Goal: Task Accomplishment & Management: Use online tool/utility

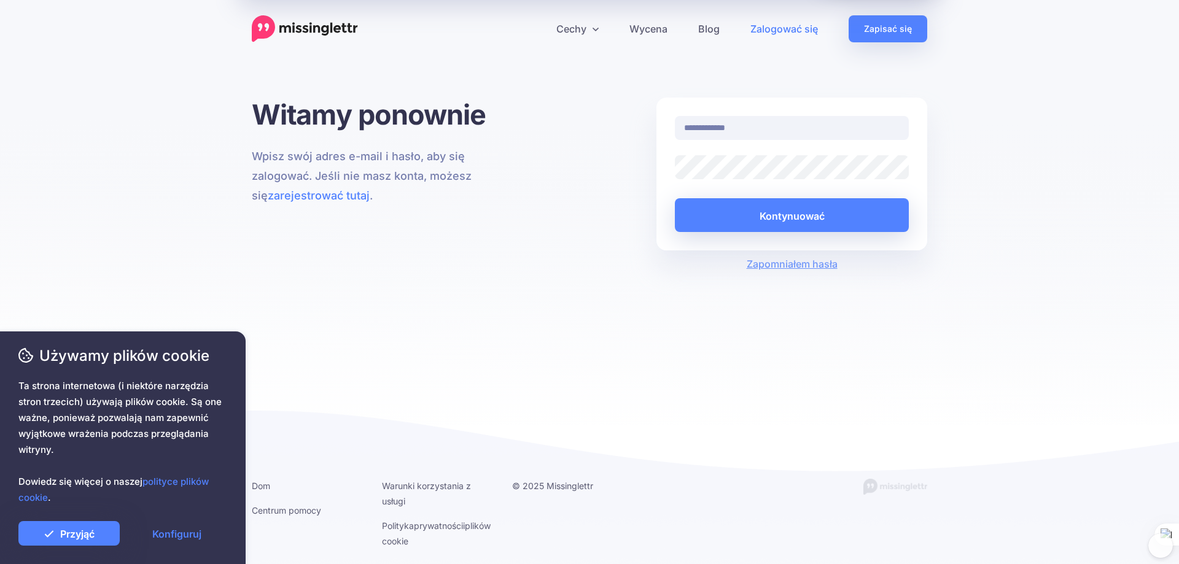
click at [757, 130] on input "**********" at bounding box center [792, 128] width 234 height 24
type input "**********"
click at [760, 216] on font "Kontynuować" at bounding box center [792, 215] width 65 height 12
click at [67, 530] on font "Przyjąć" at bounding box center [77, 534] width 34 height 12
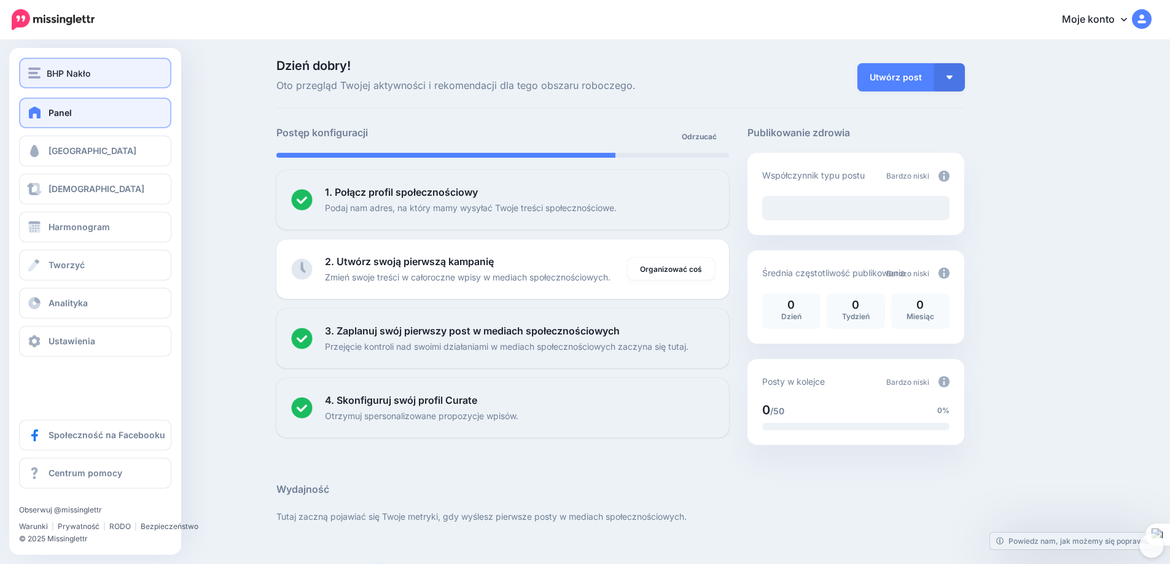
click at [34, 69] on img "button" at bounding box center [34, 73] width 12 height 11
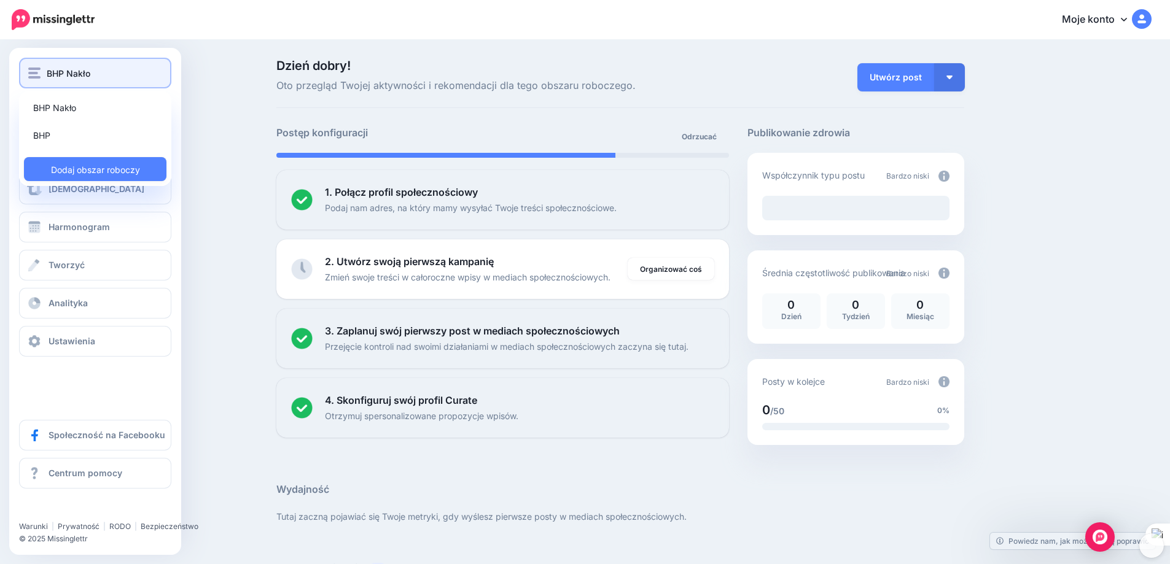
click at [34, 69] on img "button" at bounding box center [34, 73] width 12 height 11
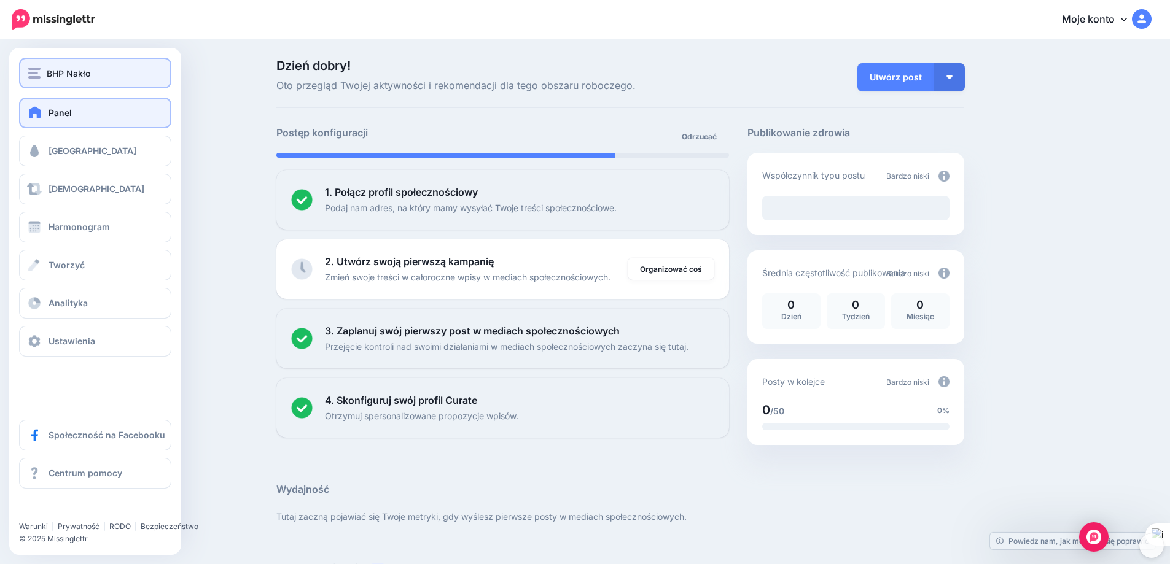
click at [34, 69] on img "button" at bounding box center [34, 73] width 12 height 11
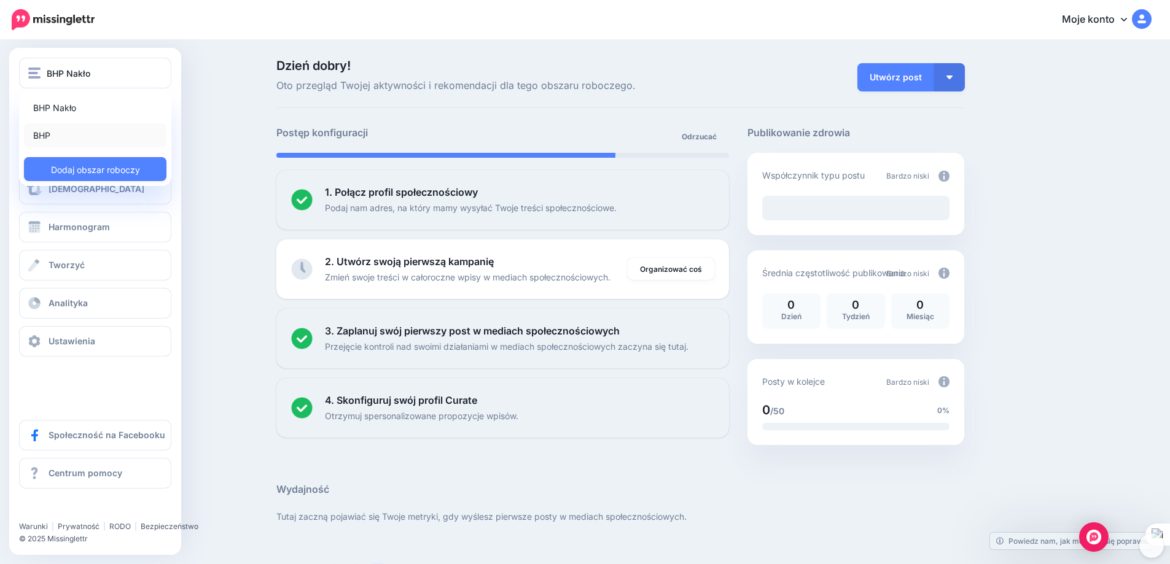
click at [31, 133] on link "BHP" at bounding box center [95, 135] width 143 height 24
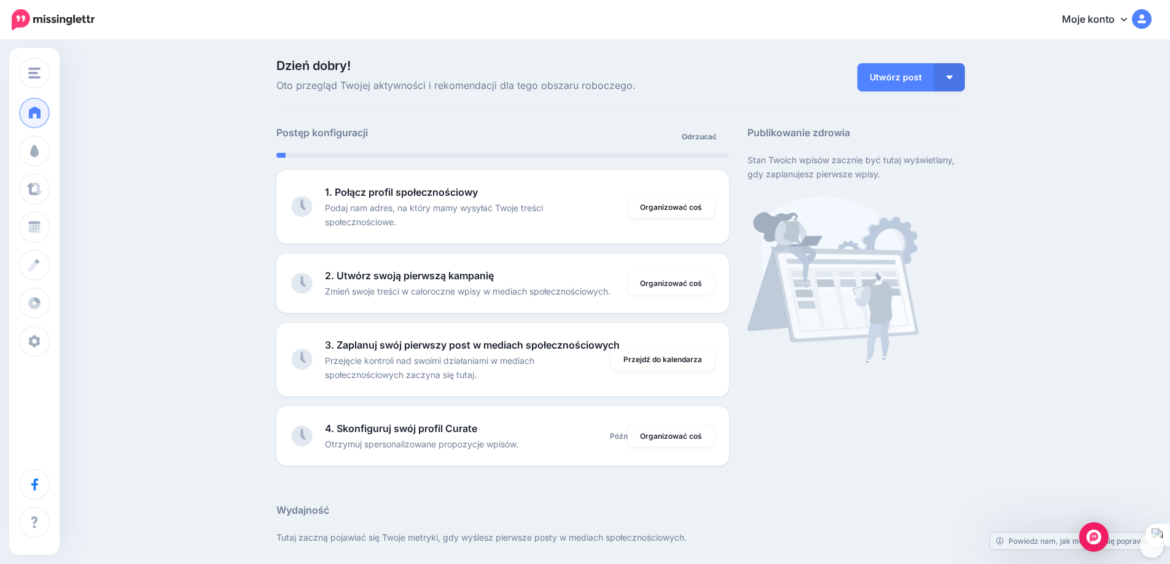
click at [1115, 21] on font "Moje konto" at bounding box center [1088, 19] width 53 height 12
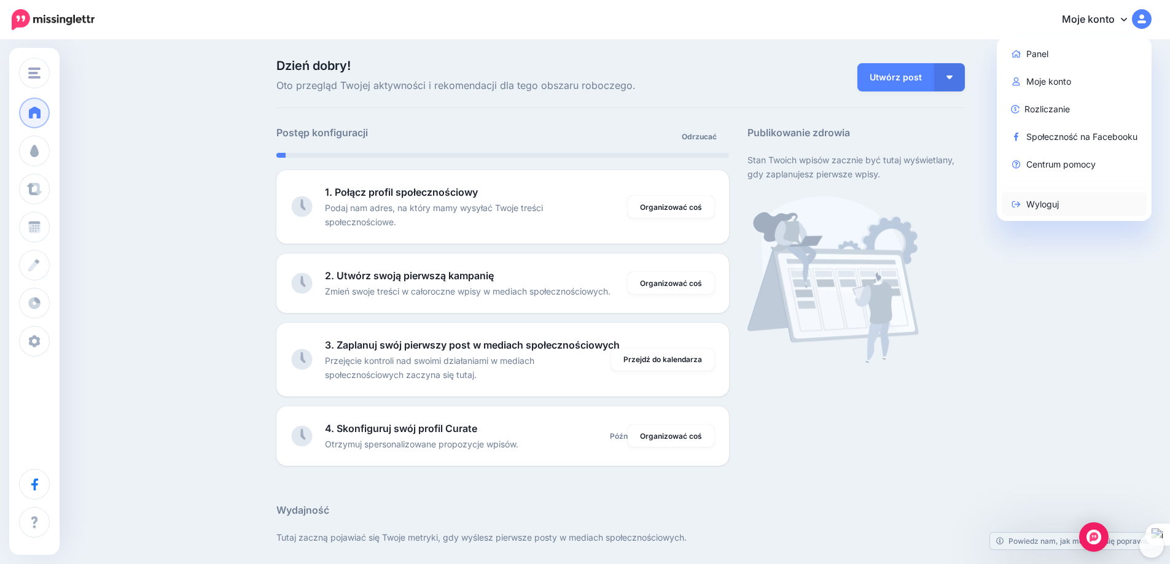
click at [1050, 207] on font "Wyloguj" at bounding box center [1042, 204] width 33 height 10
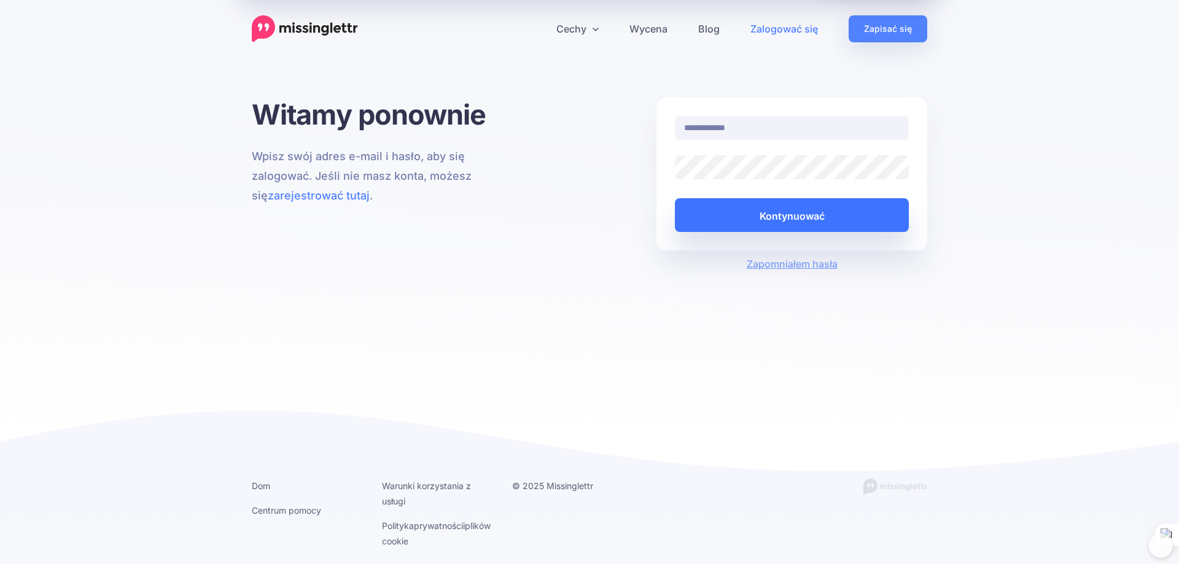
click at [761, 208] on font "Kontynuować" at bounding box center [792, 215] width 65 height 21
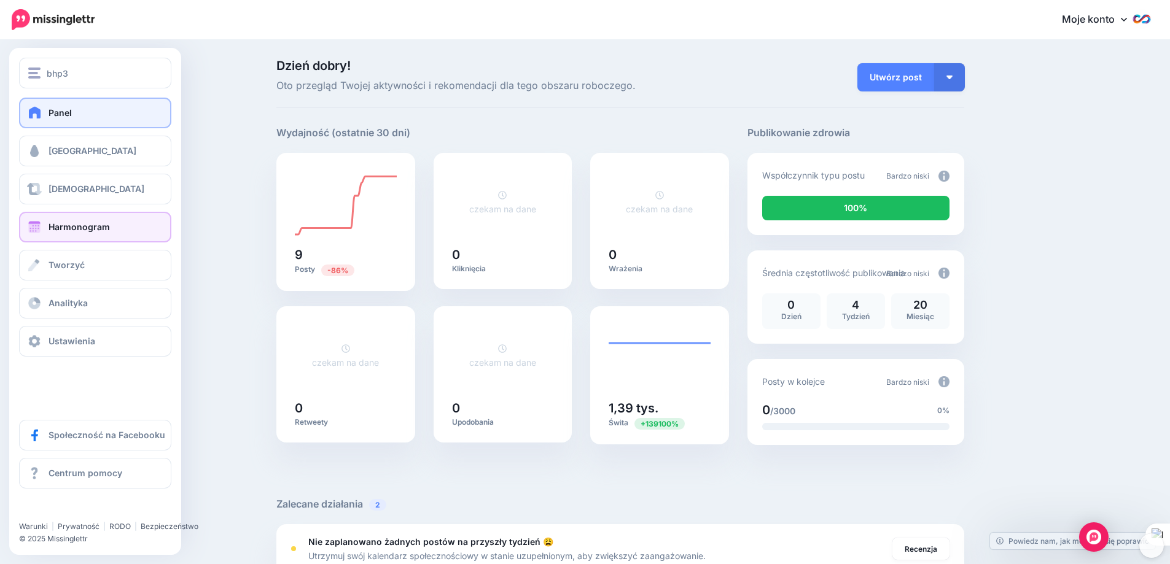
click at [36, 227] on span at bounding box center [34, 227] width 16 height 12
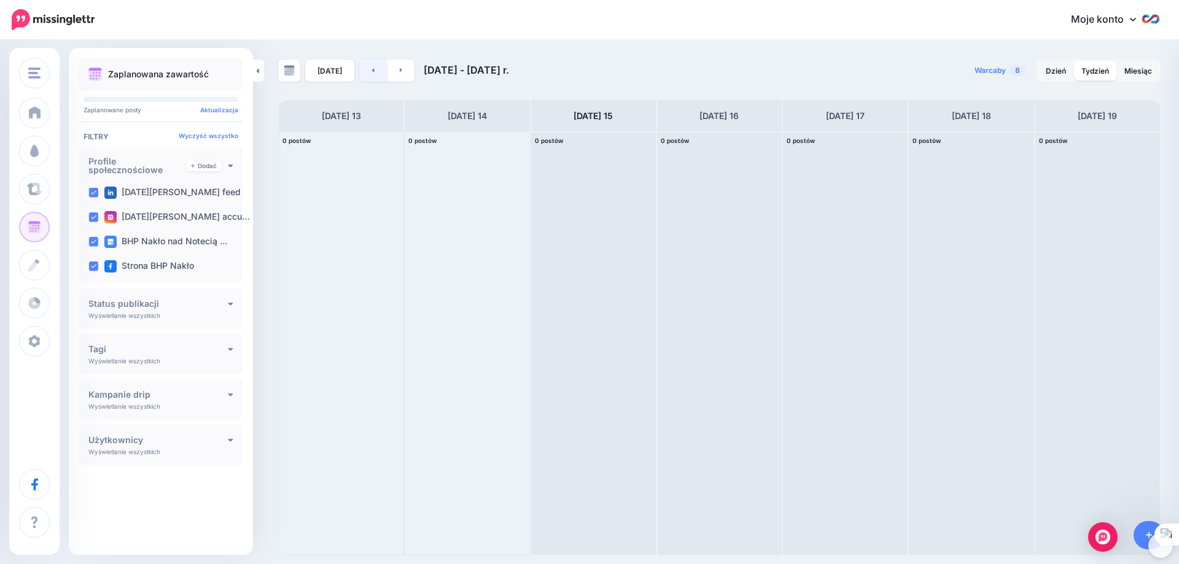
click at [376, 73] on link at bounding box center [373, 71] width 28 height 22
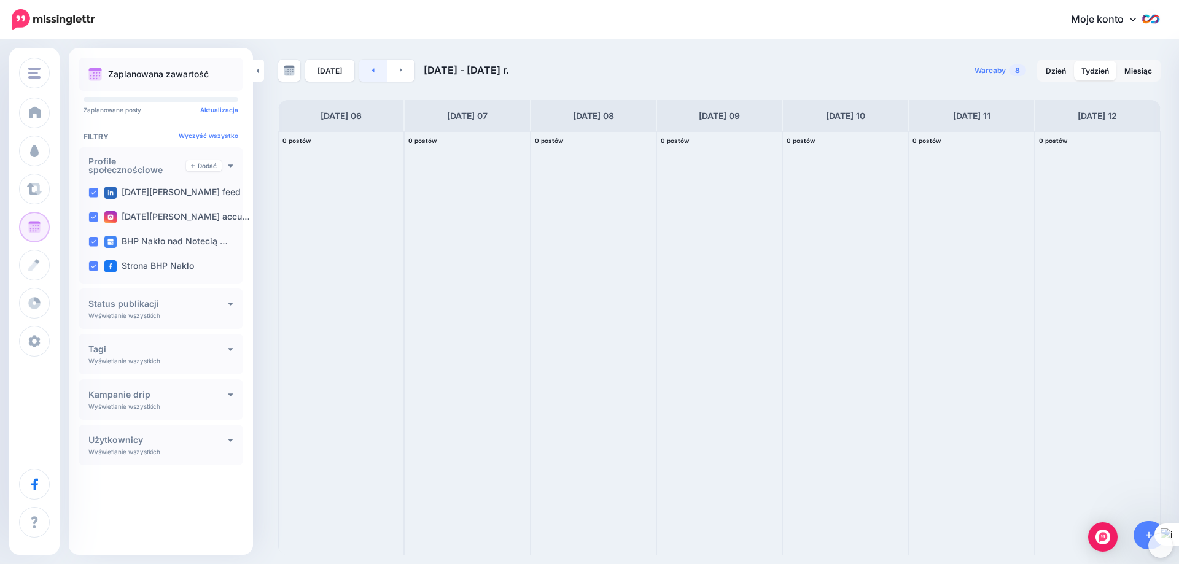
click at [375, 73] on link at bounding box center [373, 71] width 28 height 22
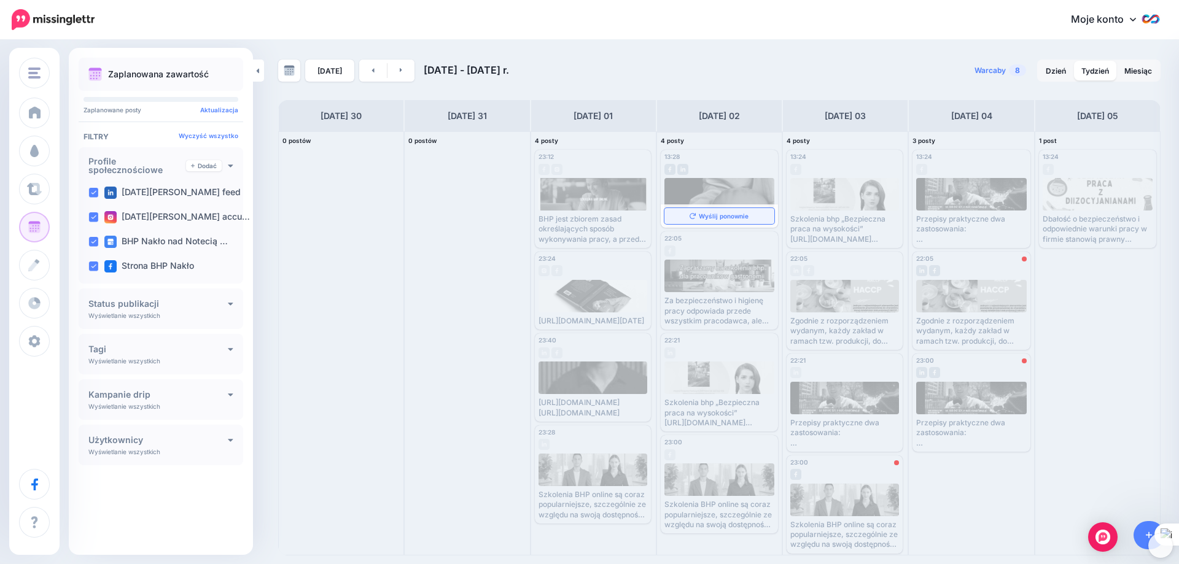
click at [717, 217] on font "Wyślij ponownie" at bounding box center [724, 216] width 50 height 7
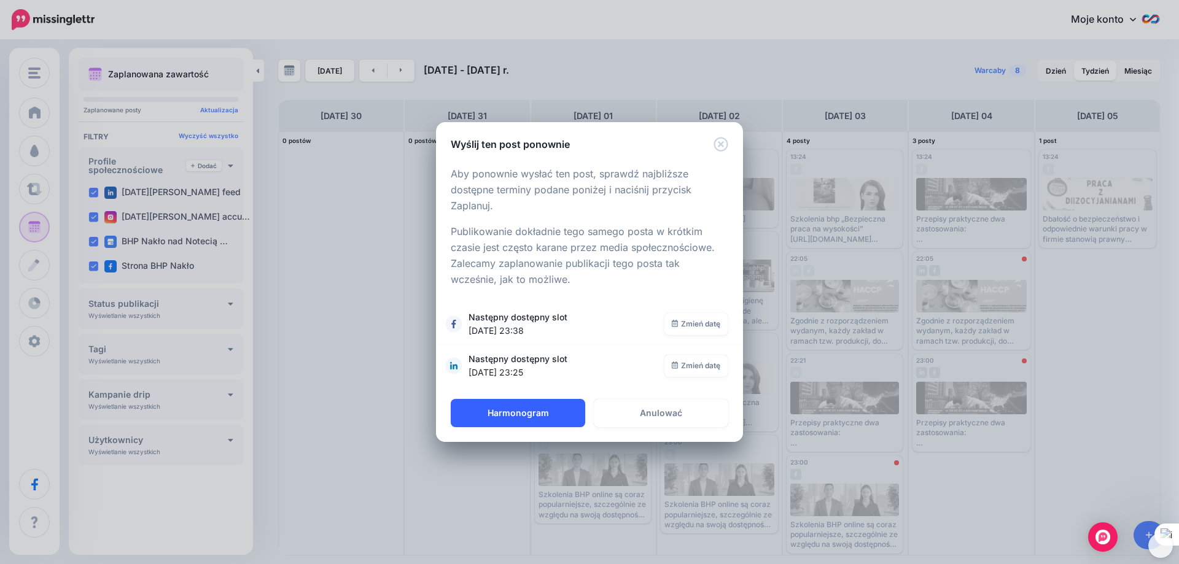
click at [526, 412] on font "Harmonogram" at bounding box center [518, 413] width 61 height 10
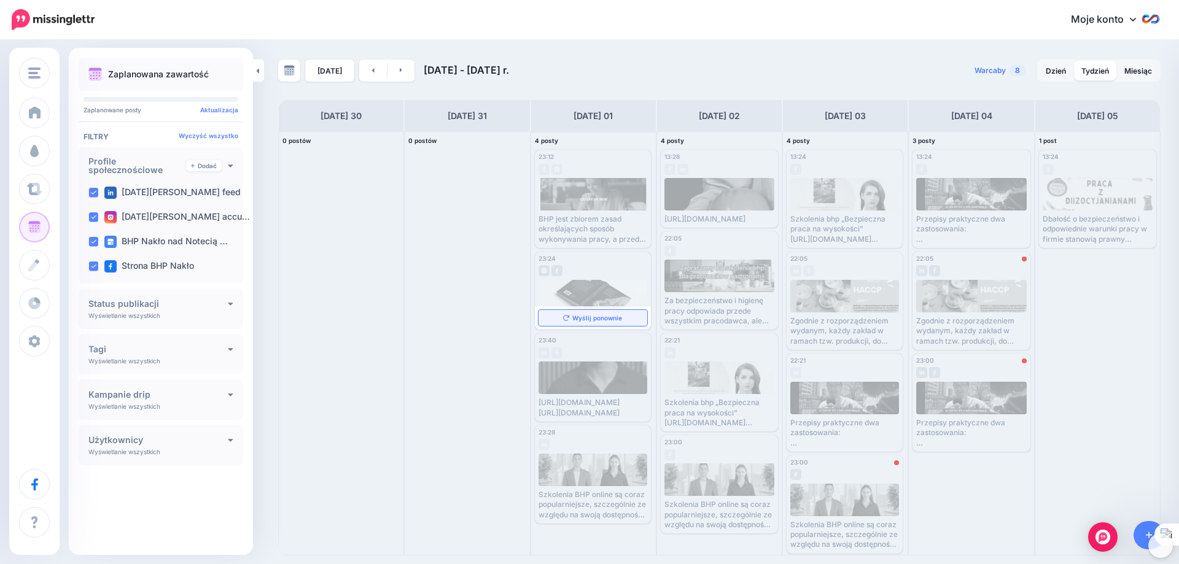
click at [590, 322] on font "Wyślij ponownie" at bounding box center [597, 317] width 50 height 7
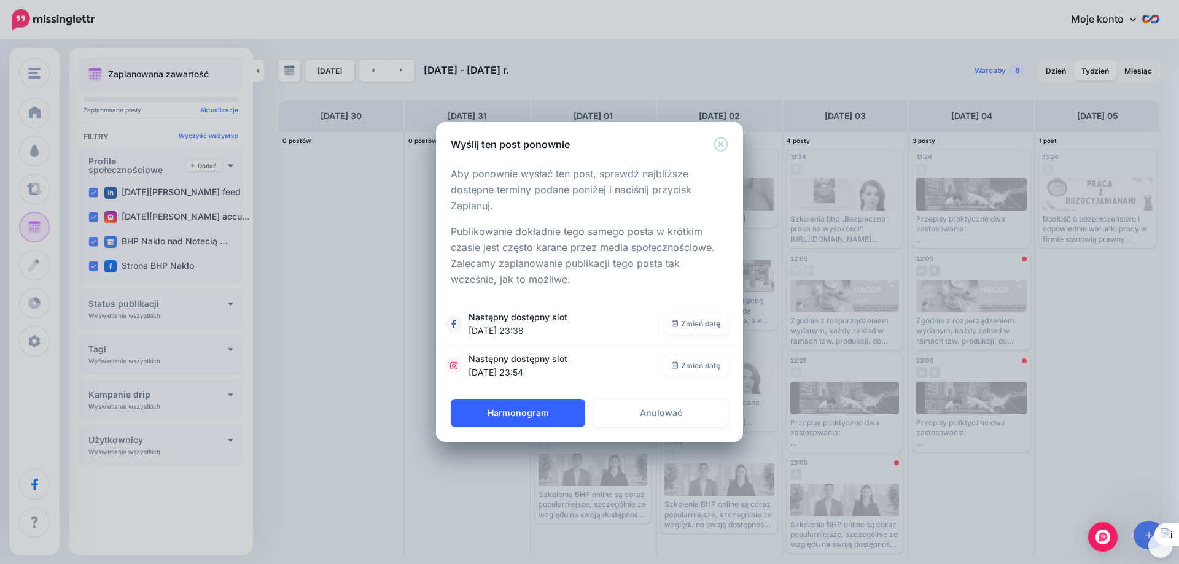
click at [520, 413] on font "Harmonogram" at bounding box center [518, 413] width 61 height 10
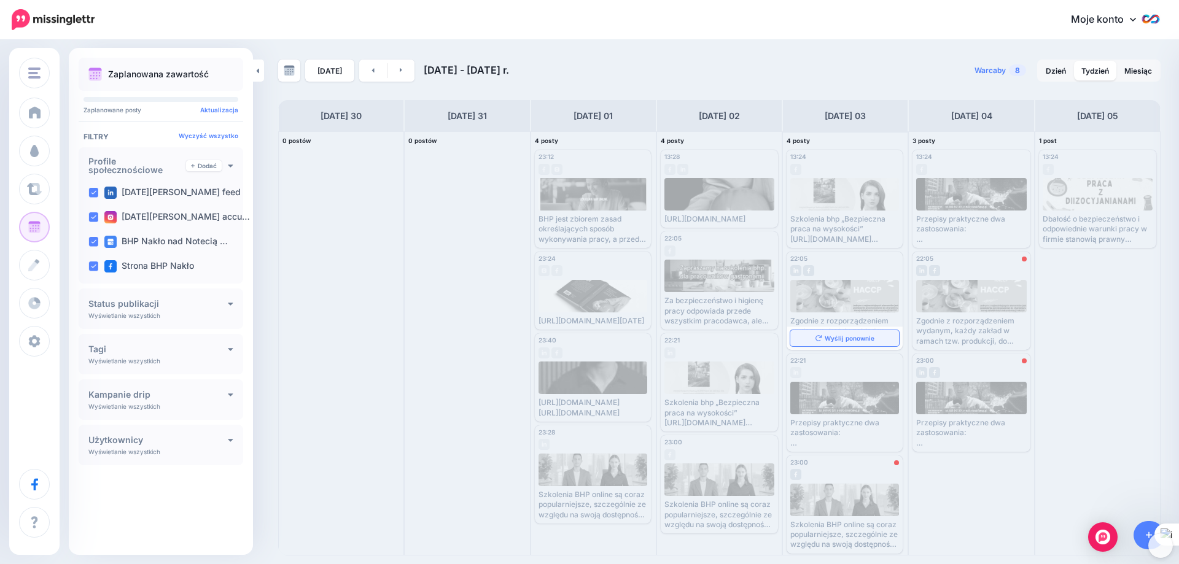
click at [842, 340] on font "Wyślij ponownie" at bounding box center [850, 338] width 50 height 7
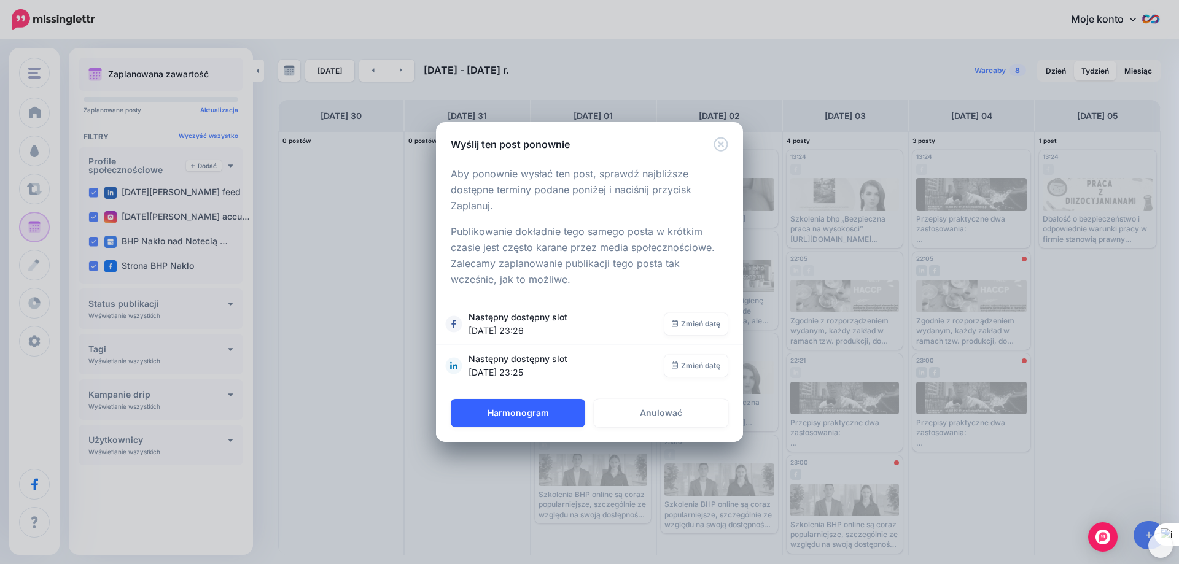
click at [512, 416] on font "Harmonogram" at bounding box center [518, 413] width 61 height 10
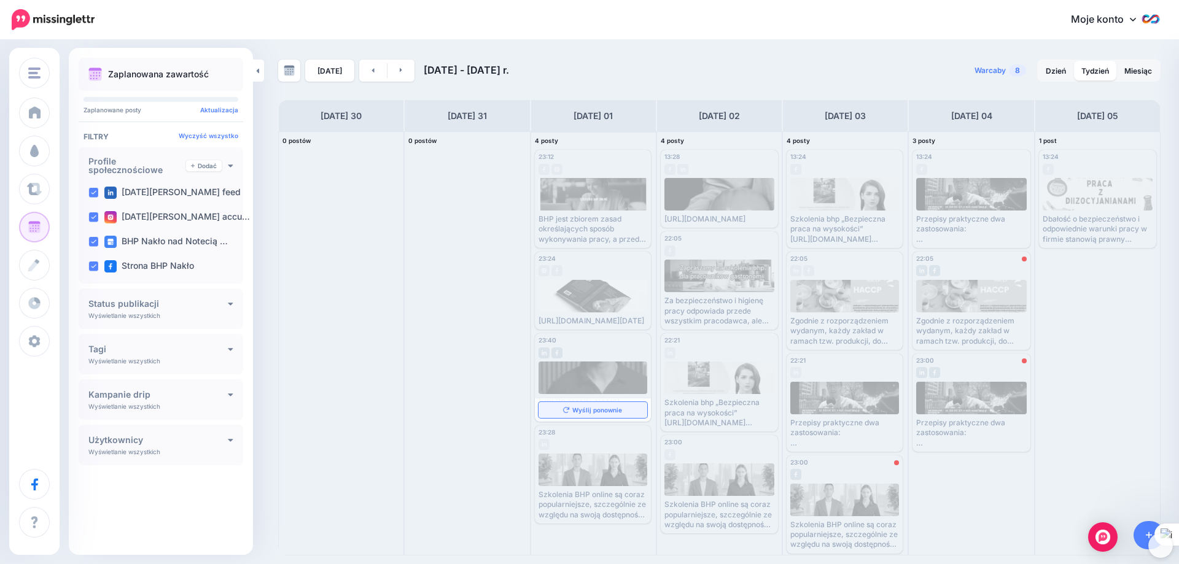
click at [587, 414] on font "Wyślij ponownie" at bounding box center [597, 410] width 50 height 7
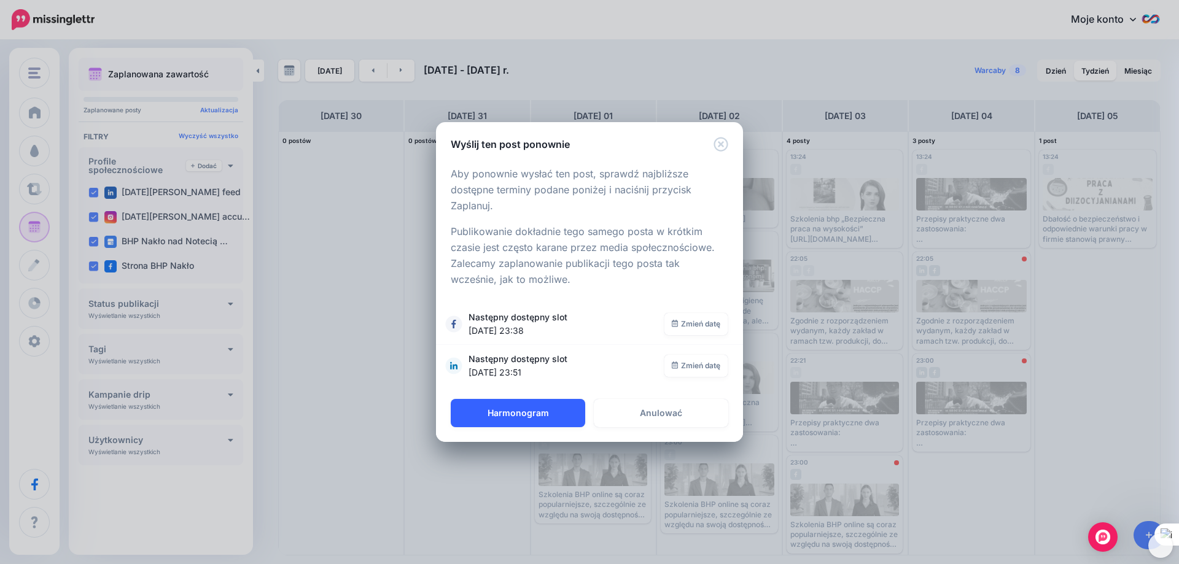
click at [554, 410] on button "Harmonogram" at bounding box center [518, 413] width 135 height 28
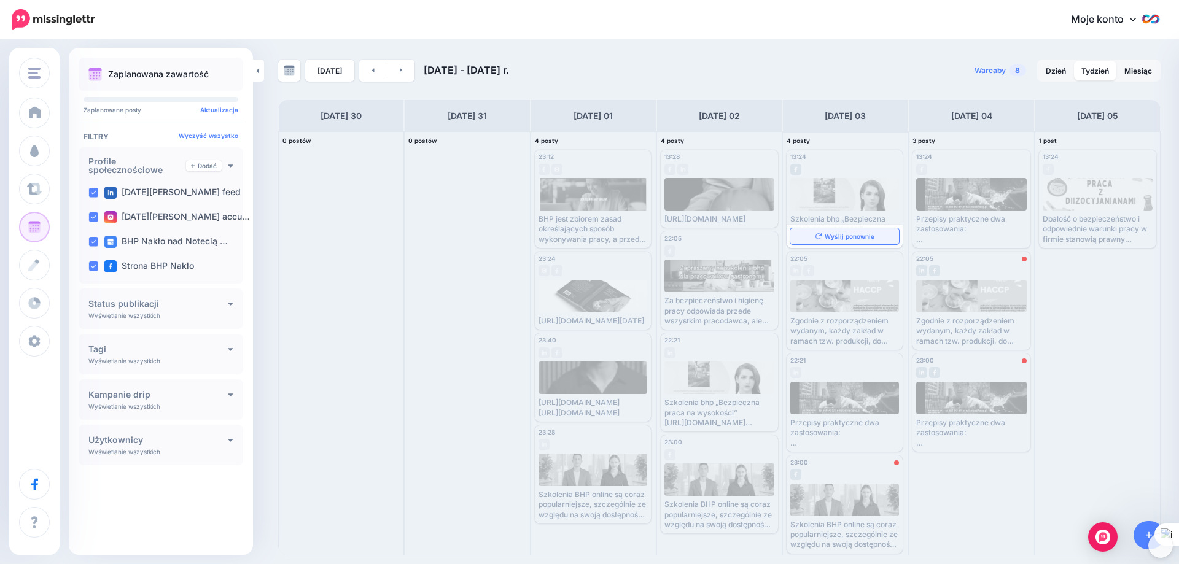
click at [837, 228] on link "Wyślij ponownie" at bounding box center [845, 236] width 109 height 16
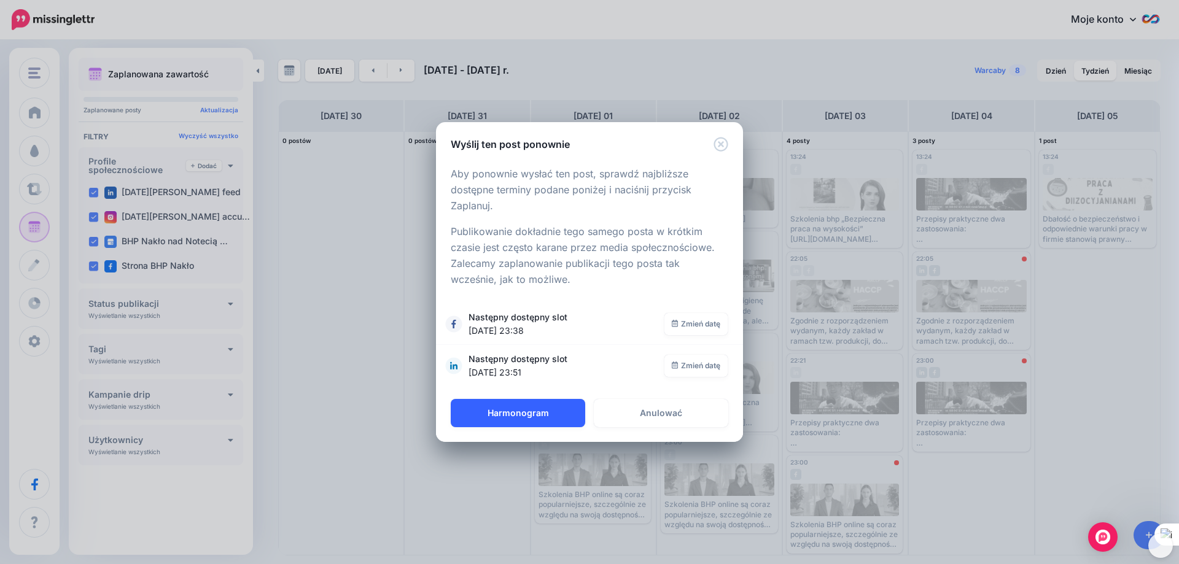
click at [507, 418] on font "Harmonogram" at bounding box center [518, 413] width 61 height 10
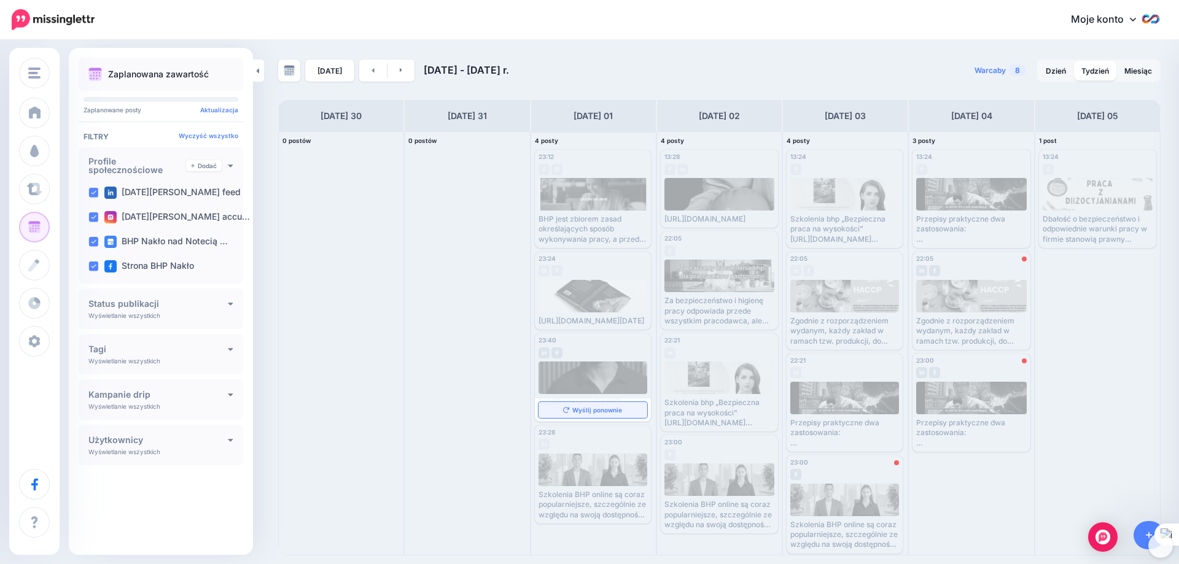
click at [577, 414] on font "Wyślij ponownie" at bounding box center [597, 410] width 50 height 7
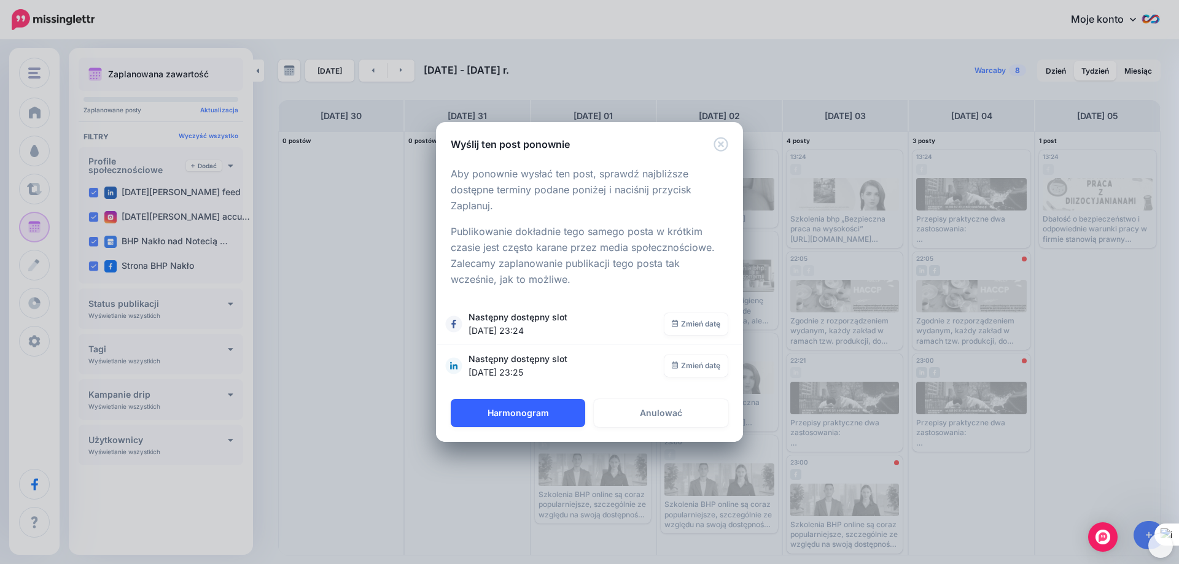
click at [526, 415] on font "Harmonogram" at bounding box center [518, 413] width 61 height 10
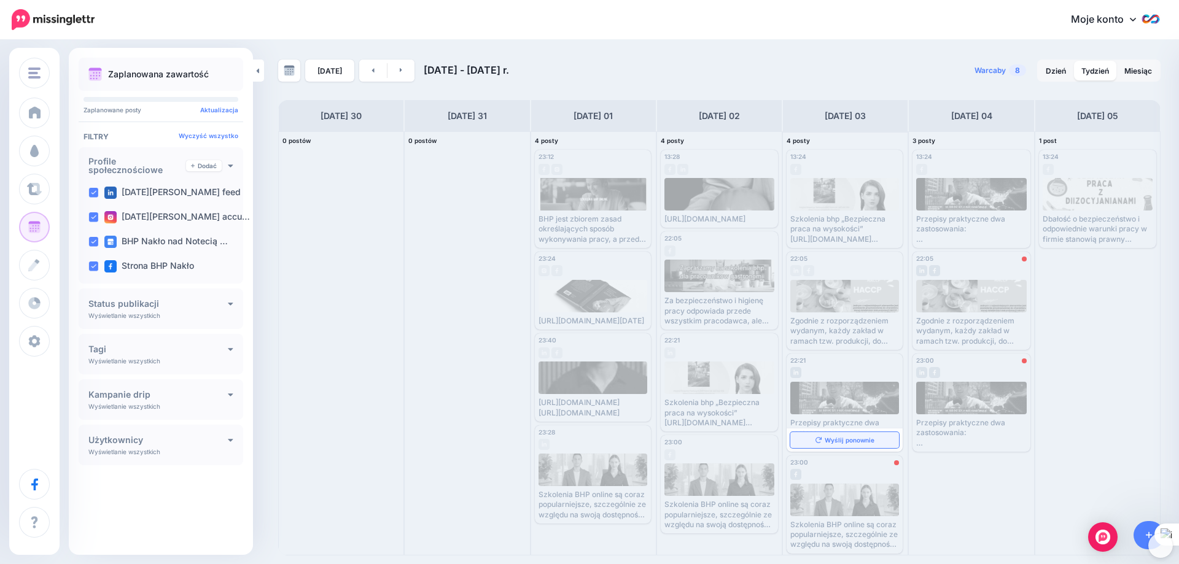
click at [843, 437] on font "Wyślij ponownie" at bounding box center [850, 440] width 50 height 7
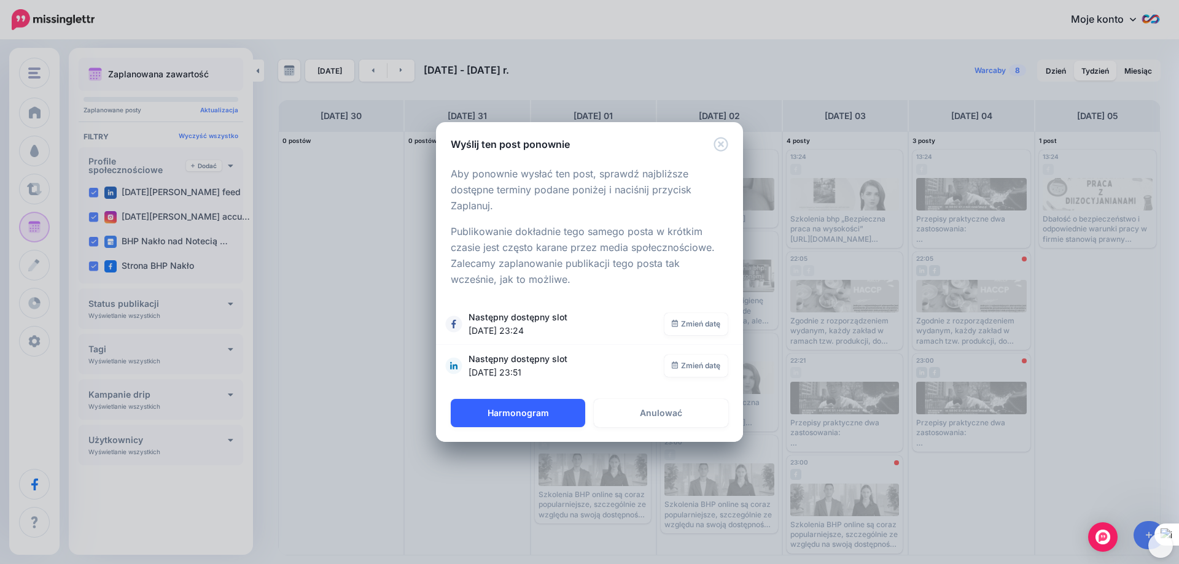
click at [523, 415] on font "Harmonogram" at bounding box center [518, 413] width 61 height 10
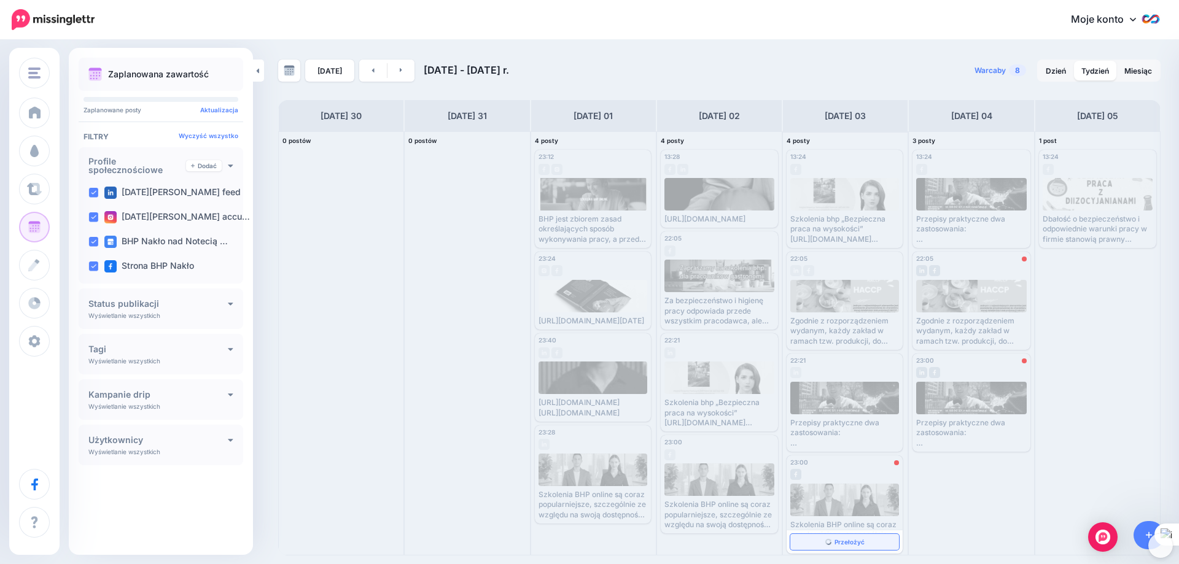
click at [827, 541] on img at bounding box center [829, 542] width 6 height 6
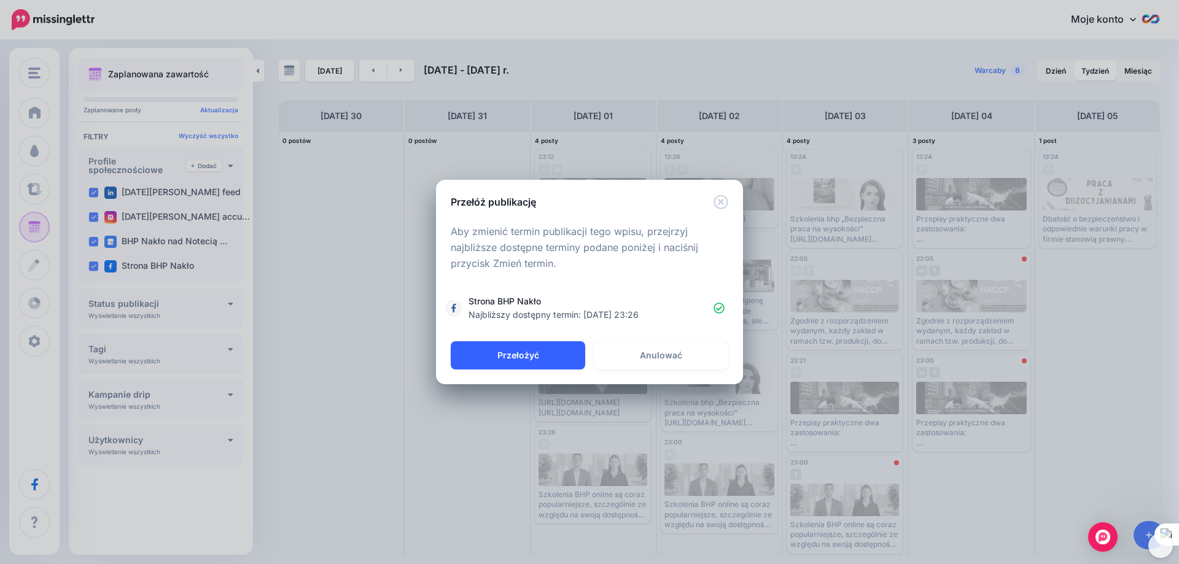
click at [535, 354] on font "Przełożyć" at bounding box center [519, 355] width 42 height 10
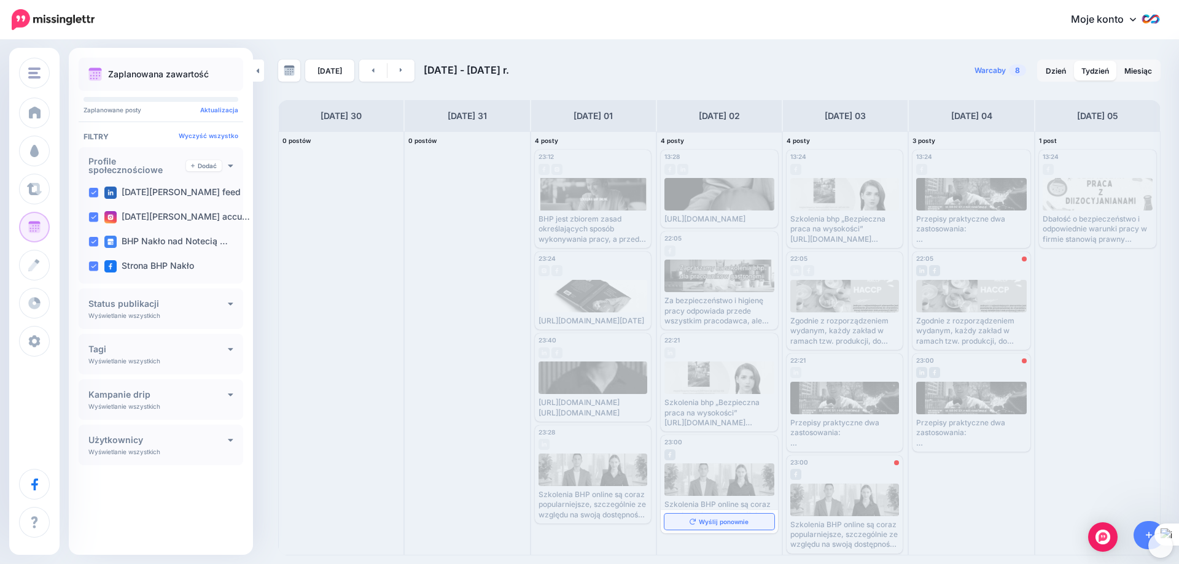
click at [708, 520] on font "Wyślij ponownie" at bounding box center [724, 521] width 50 height 7
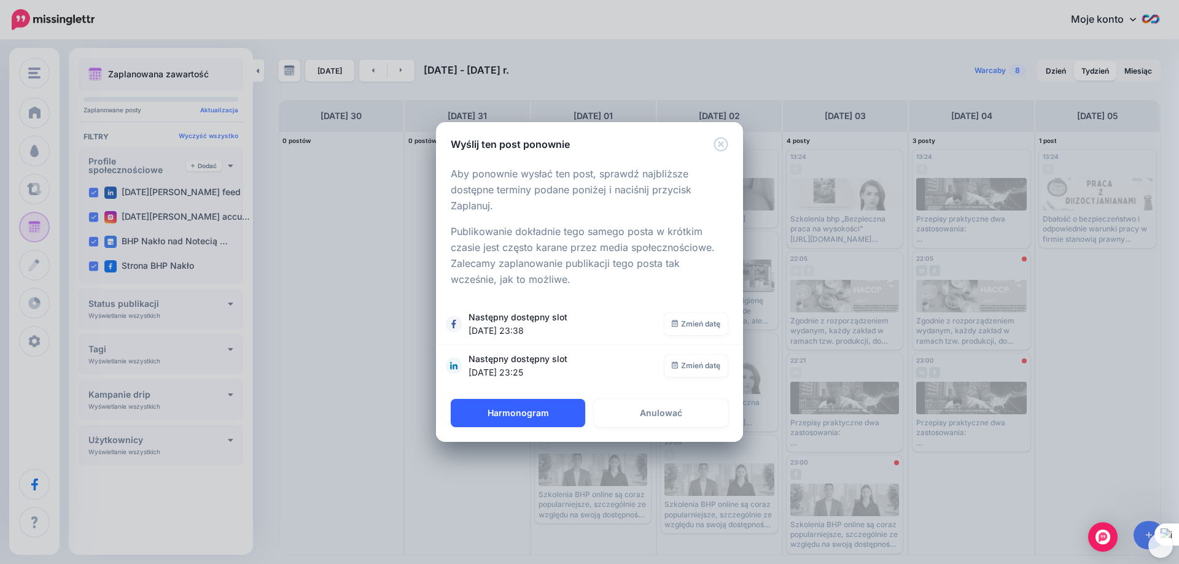
click at [528, 409] on font "Harmonogram" at bounding box center [518, 413] width 61 height 10
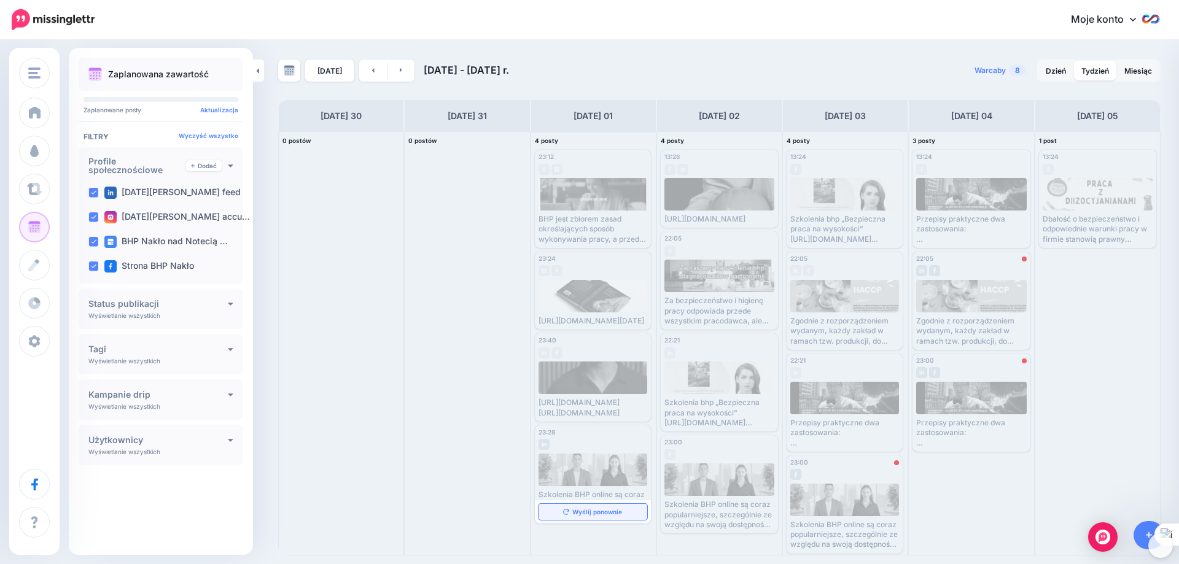
click at [586, 516] on font "Wyślij ponownie" at bounding box center [597, 512] width 50 height 7
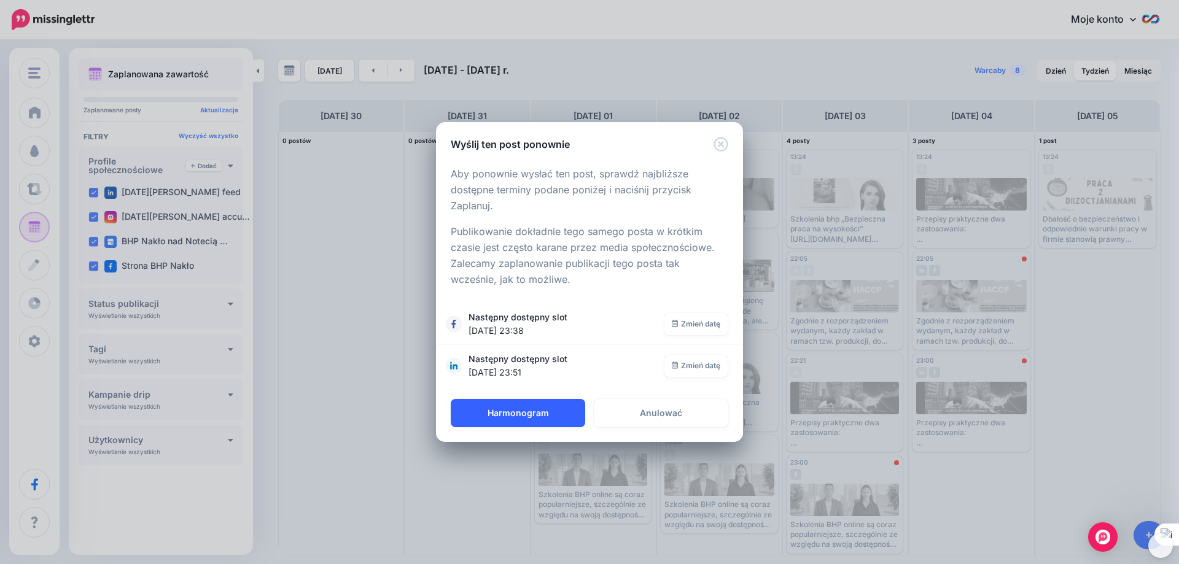
click at [534, 410] on font "Harmonogram" at bounding box center [518, 413] width 61 height 10
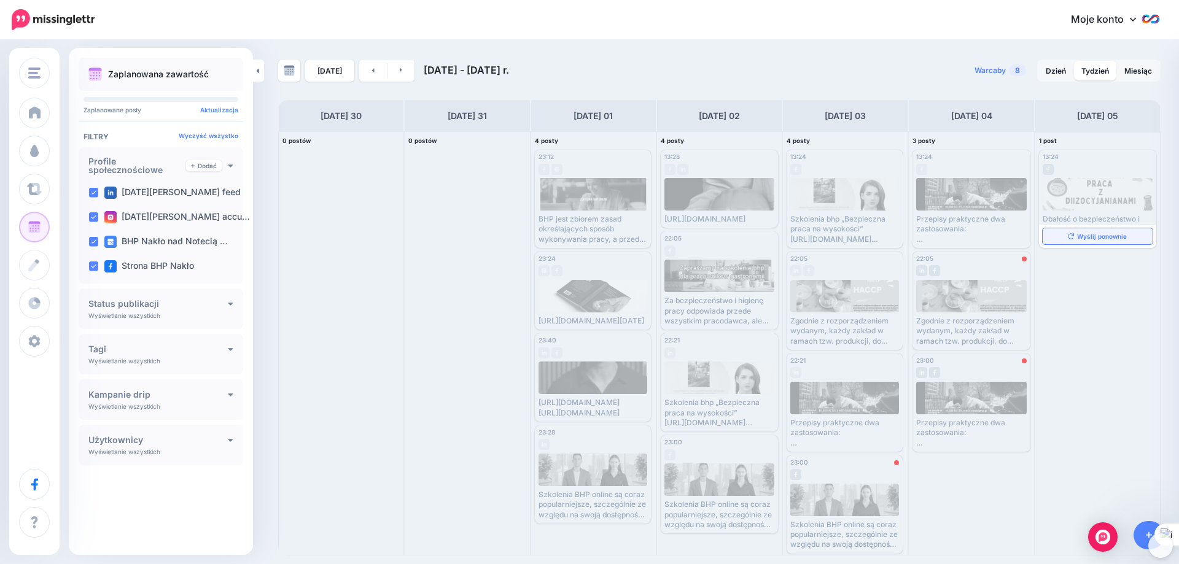
click at [1088, 229] on link "Wyślij ponownie" at bounding box center [1098, 236] width 110 height 16
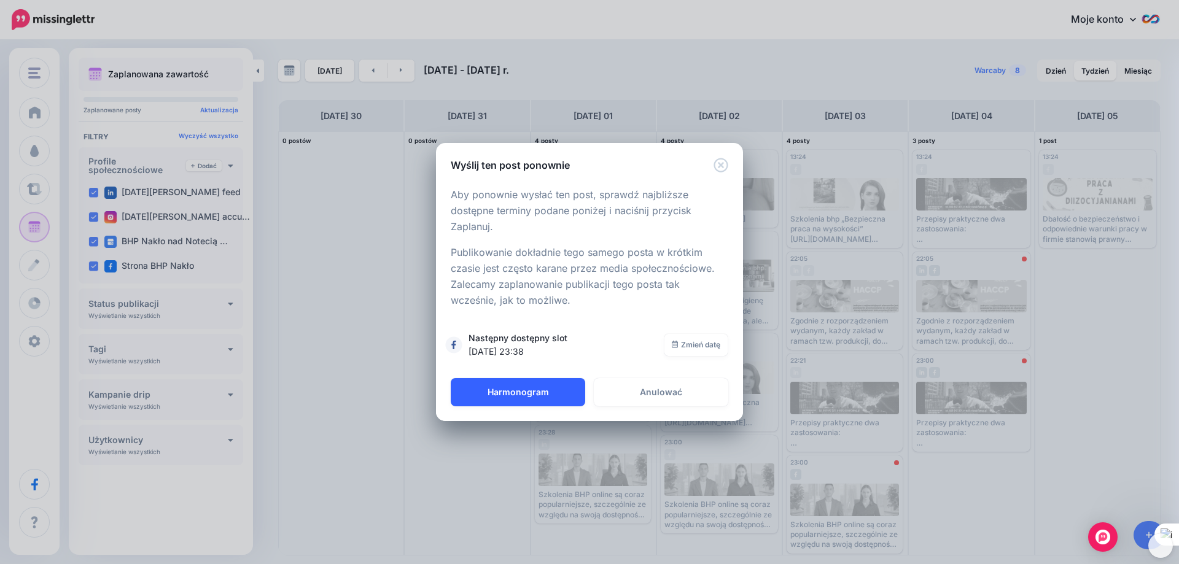
click at [516, 381] on button "Harmonogram" at bounding box center [518, 392] width 135 height 28
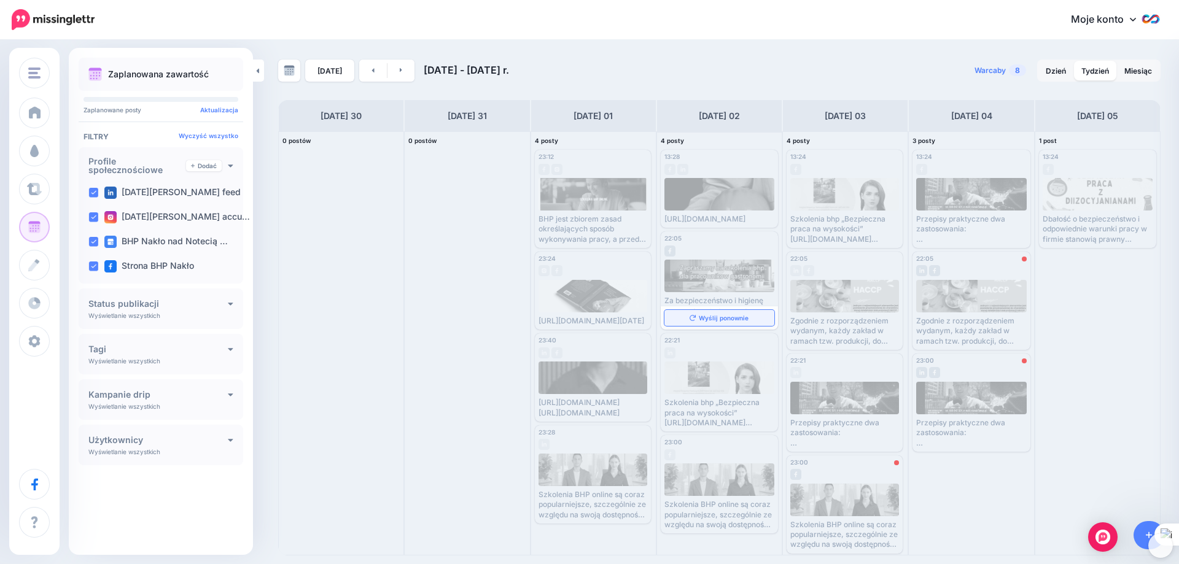
click at [700, 317] on font "Wyślij ponownie" at bounding box center [724, 317] width 50 height 7
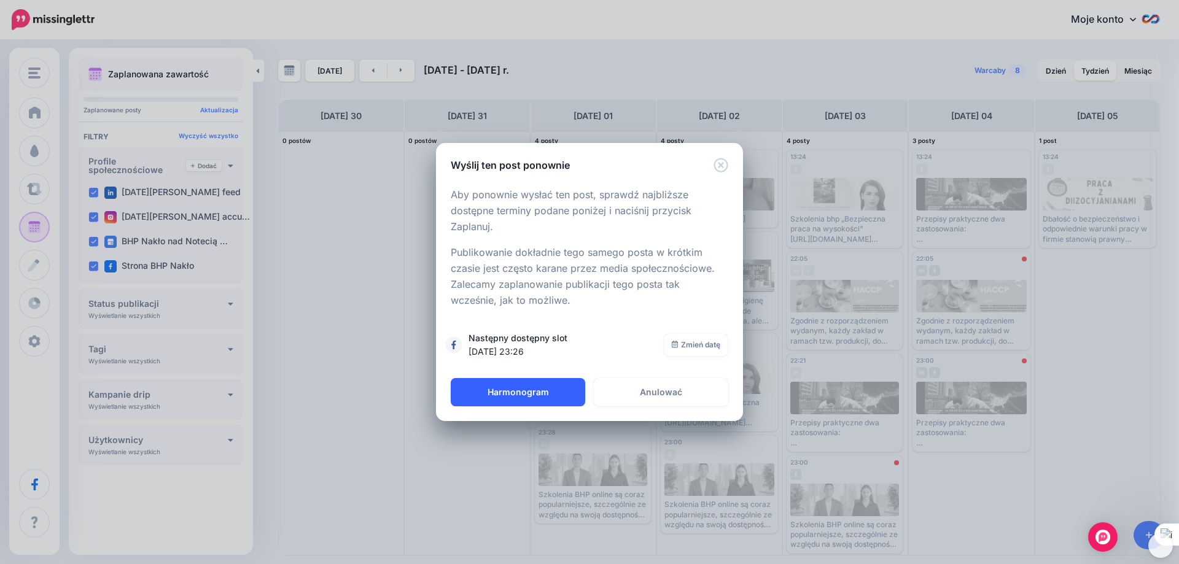
click at [526, 390] on font "Harmonogram" at bounding box center [518, 392] width 61 height 10
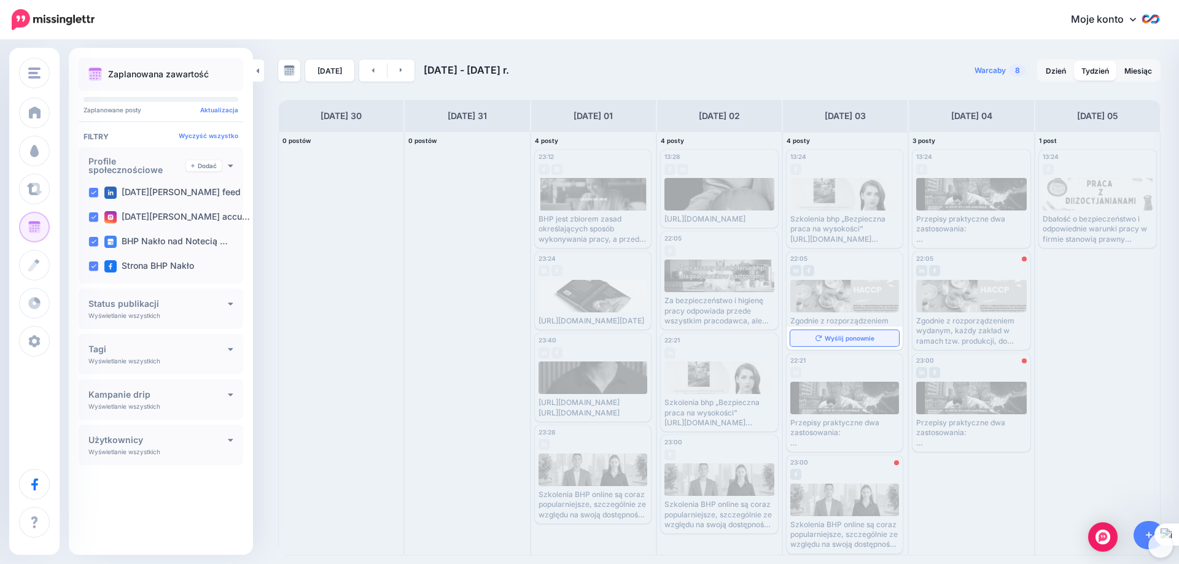
click at [845, 339] on font "Wyślij ponownie" at bounding box center [850, 338] width 50 height 7
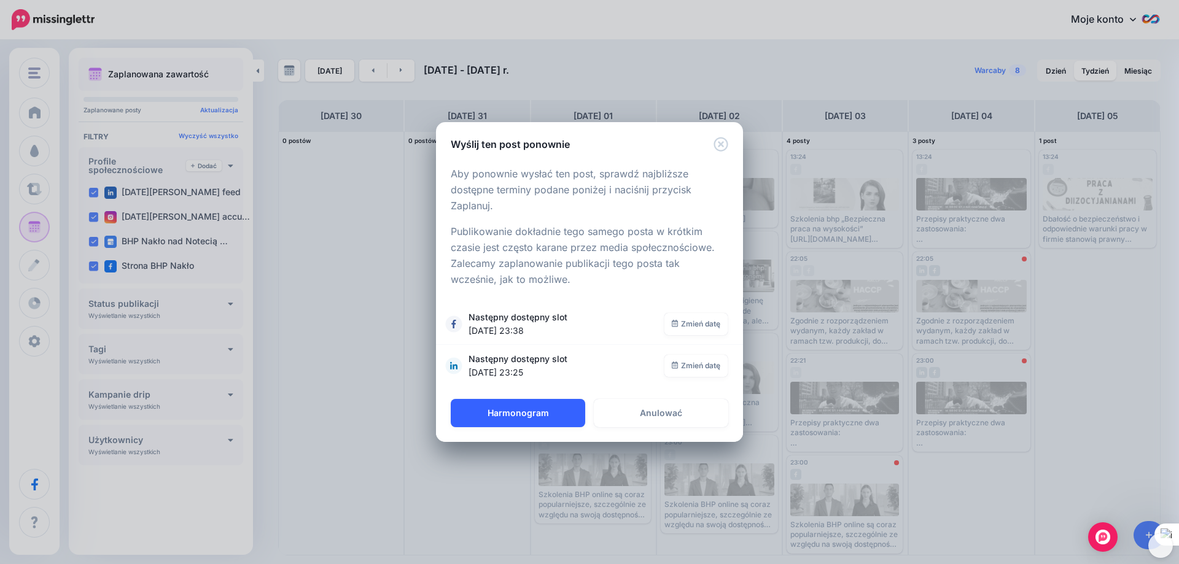
click at [536, 409] on font "Harmonogram" at bounding box center [518, 413] width 61 height 10
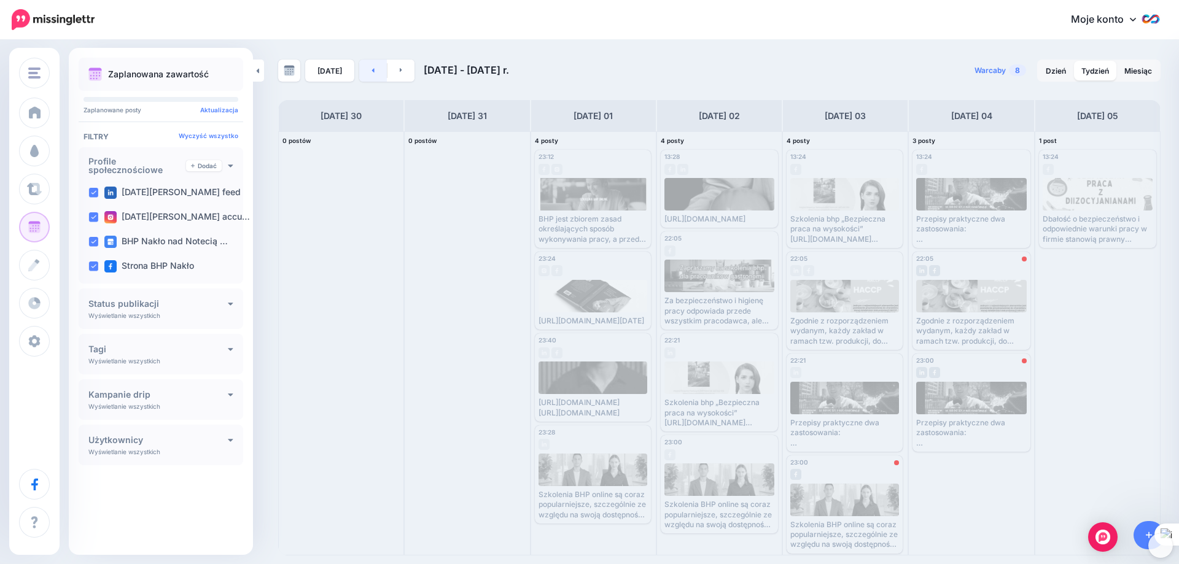
click at [374, 77] on link at bounding box center [373, 71] width 28 height 22
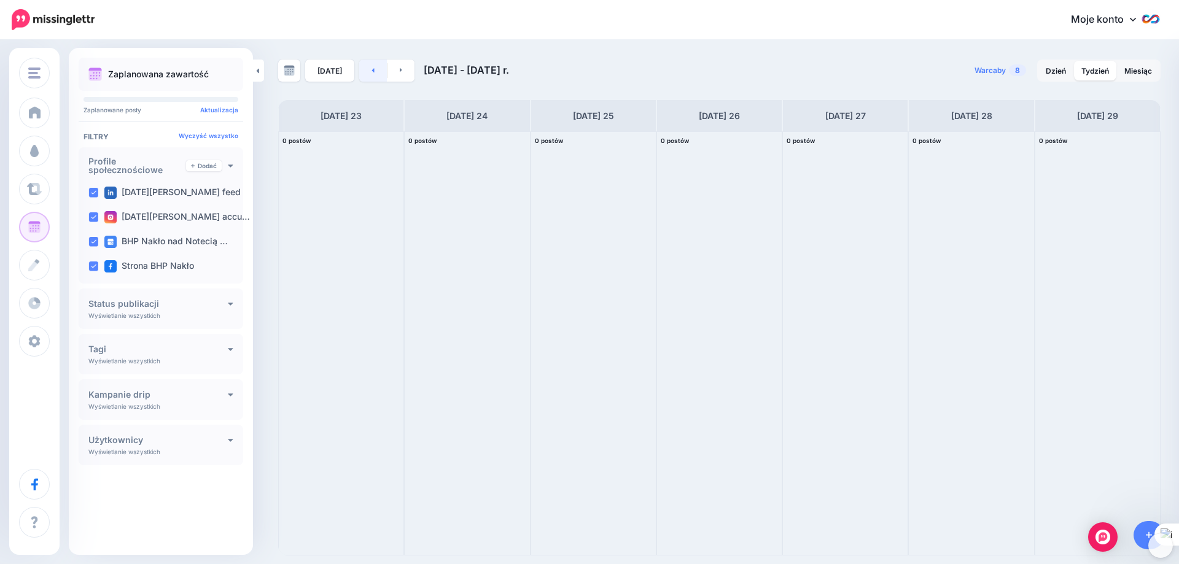
click at [373, 77] on link at bounding box center [373, 71] width 28 height 22
click at [600, 230] on font "Wyślij ponownie" at bounding box center [598, 226] width 50 height 7
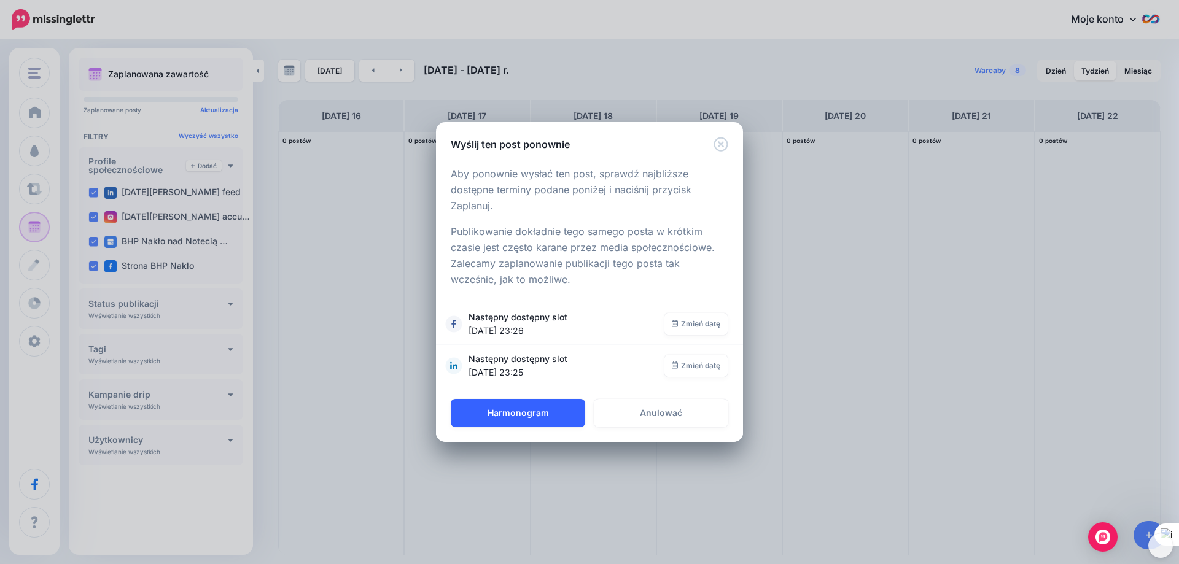
click at [511, 408] on font "Harmonogram" at bounding box center [518, 413] width 61 height 10
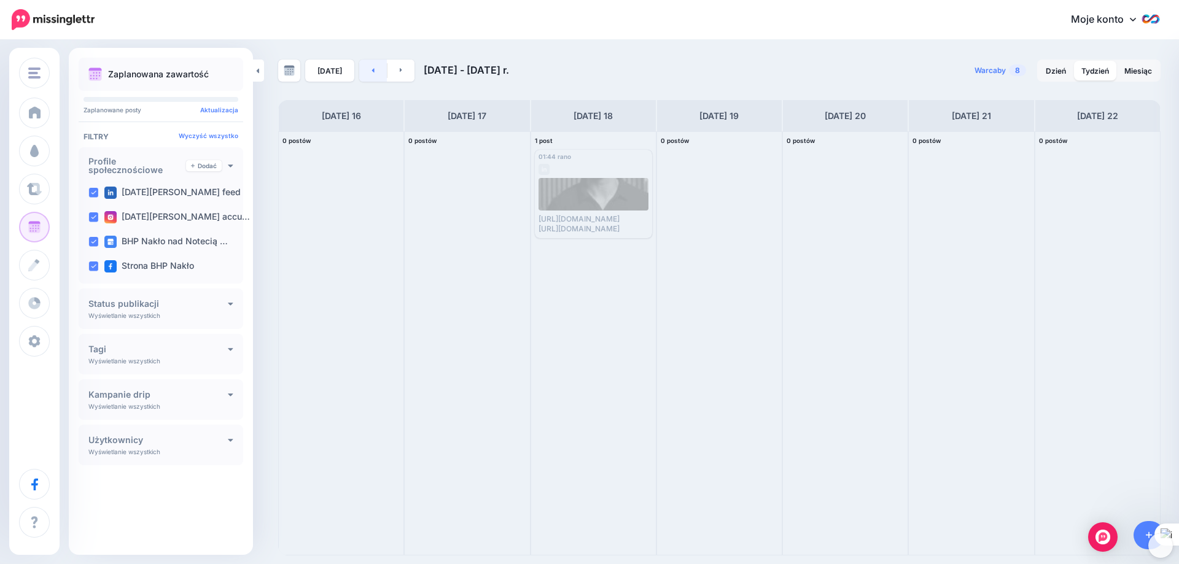
click at [373, 77] on link at bounding box center [373, 71] width 28 height 22
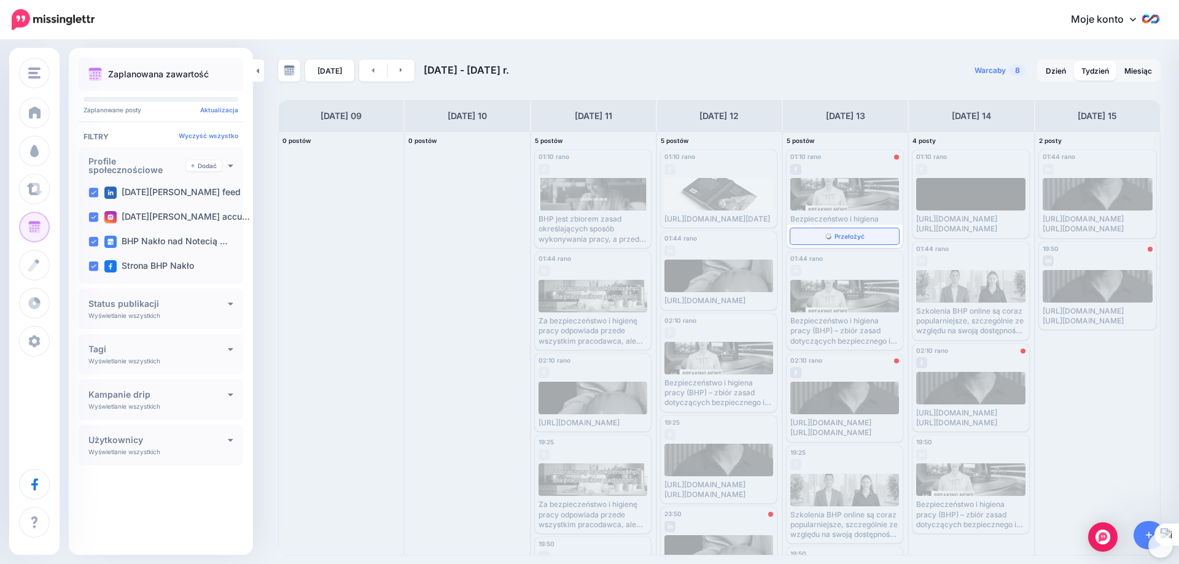
click at [838, 241] on link "Przełożyć" at bounding box center [845, 236] width 109 height 16
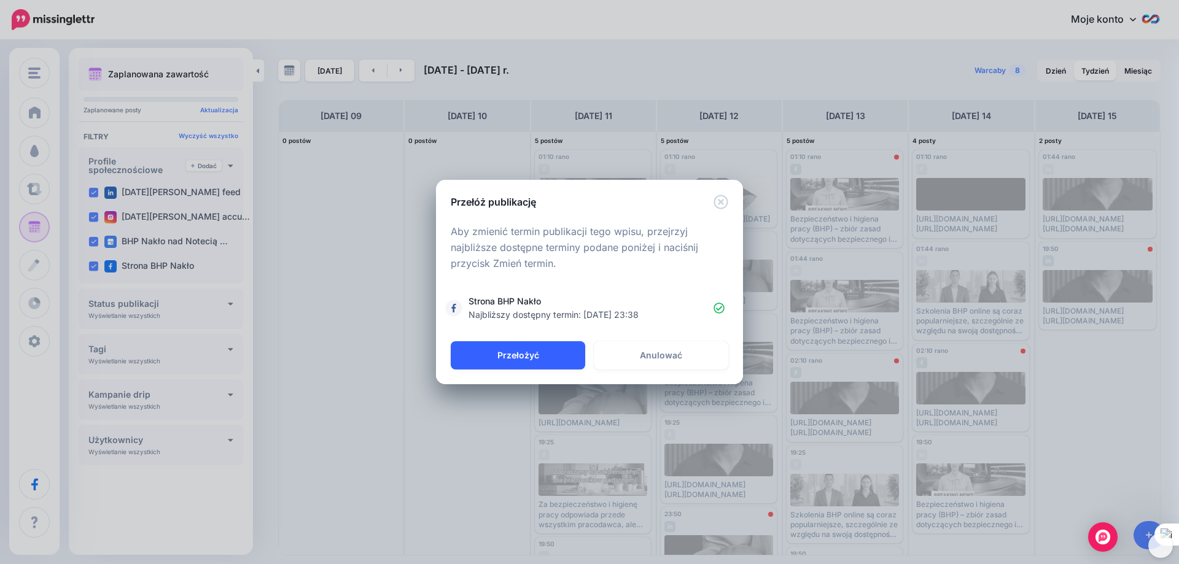
click at [544, 348] on button "Przełożyć" at bounding box center [518, 356] width 135 height 28
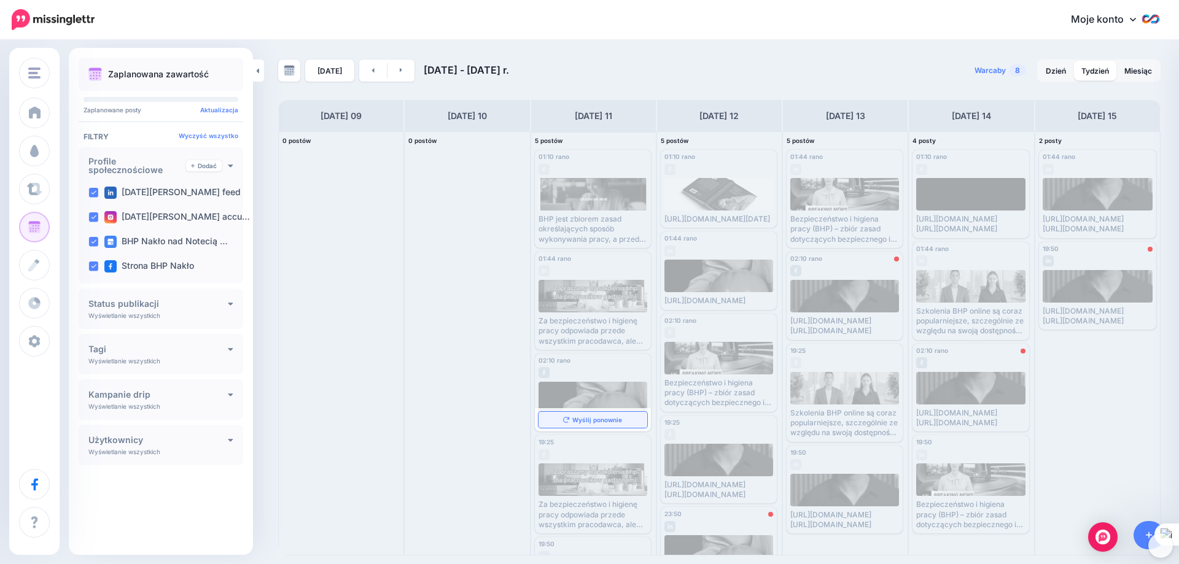
click at [572, 418] on font "Wyślij ponownie" at bounding box center [597, 419] width 50 height 7
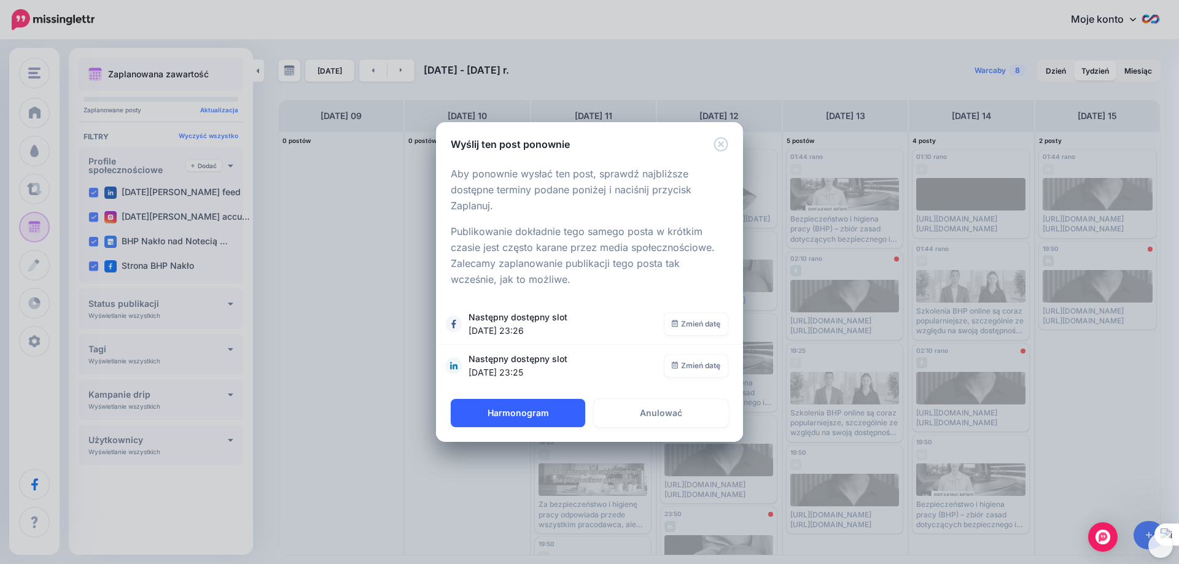
click at [536, 413] on font "Harmonogram" at bounding box center [518, 413] width 61 height 10
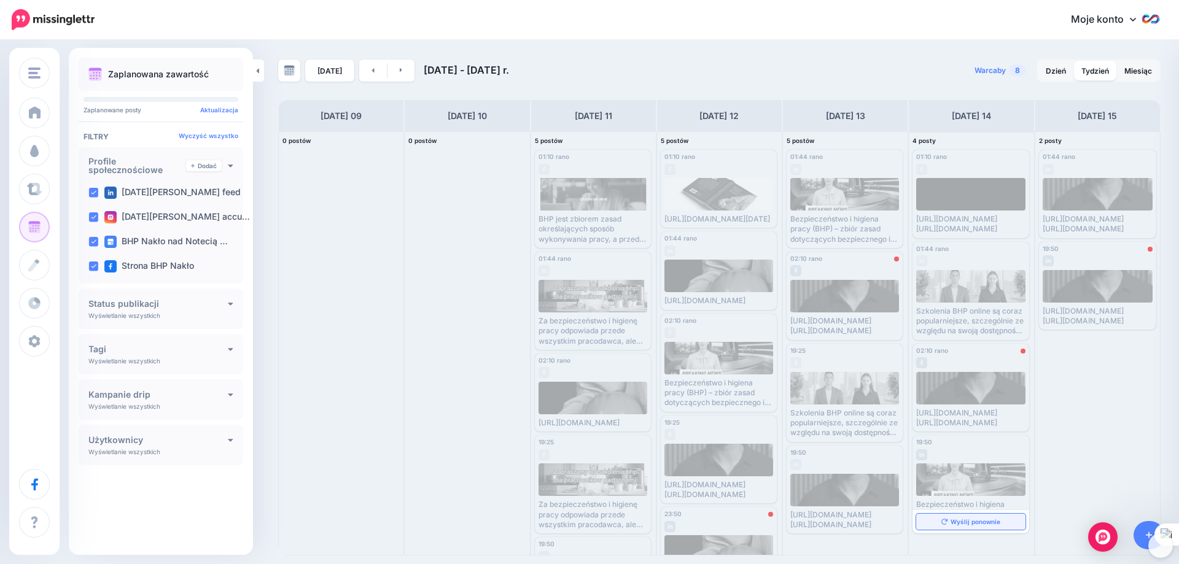
click at [951, 526] on font "Wyślij ponownie" at bounding box center [976, 521] width 50 height 7
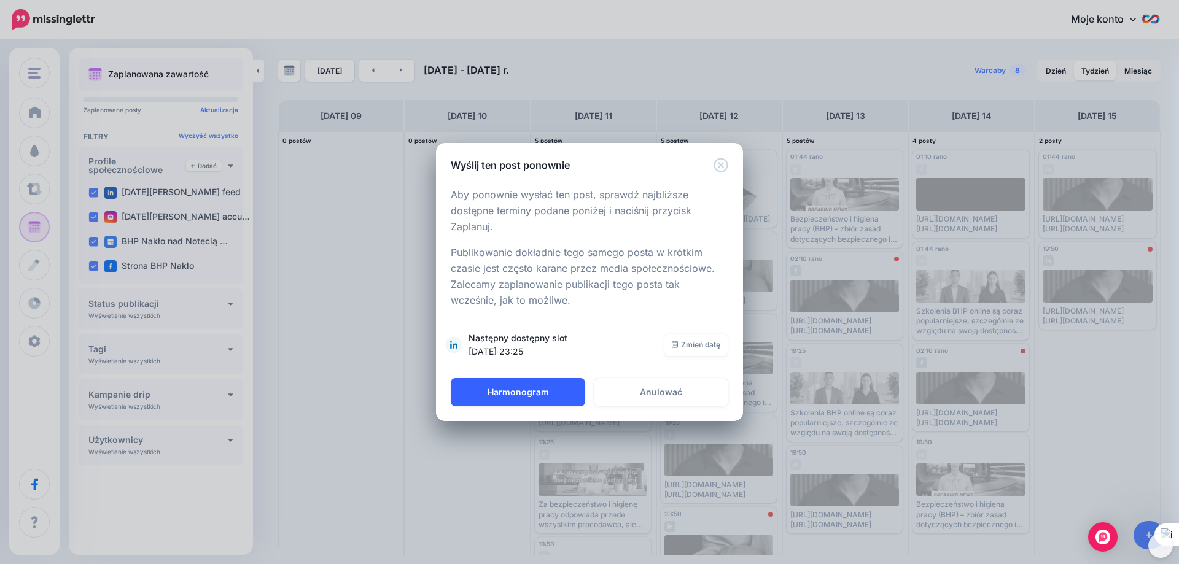
click at [531, 391] on font "Harmonogram" at bounding box center [518, 392] width 61 height 10
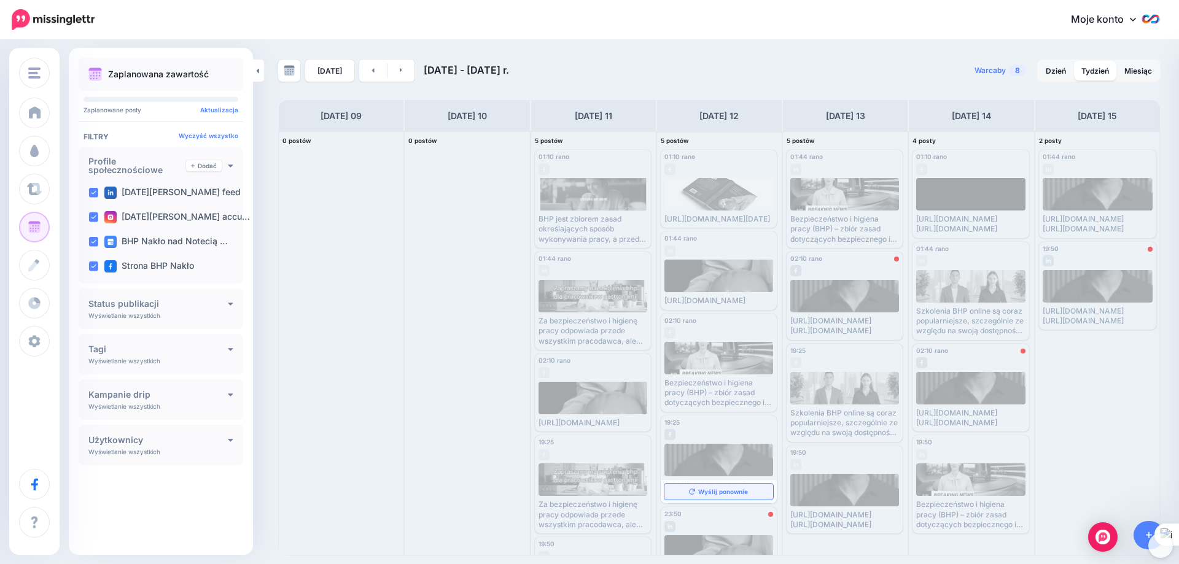
click at [711, 496] on font "Wyślij ponownie" at bounding box center [723, 491] width 50 height 7
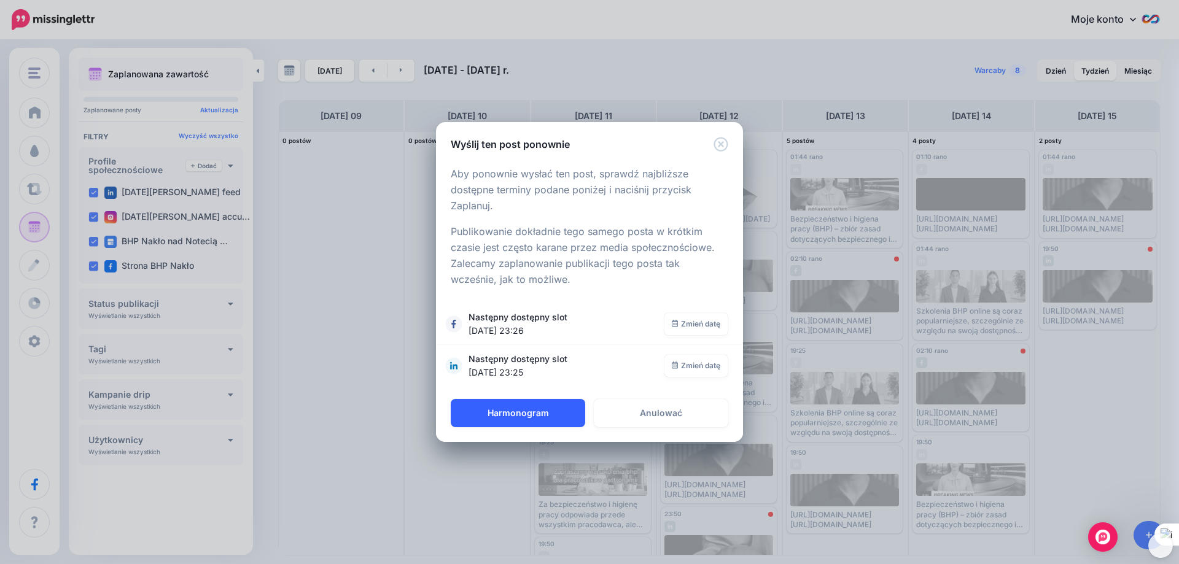
click at [533, 413] on font "Harmonogram" at bounding box center [518, 413] width 61 height 10
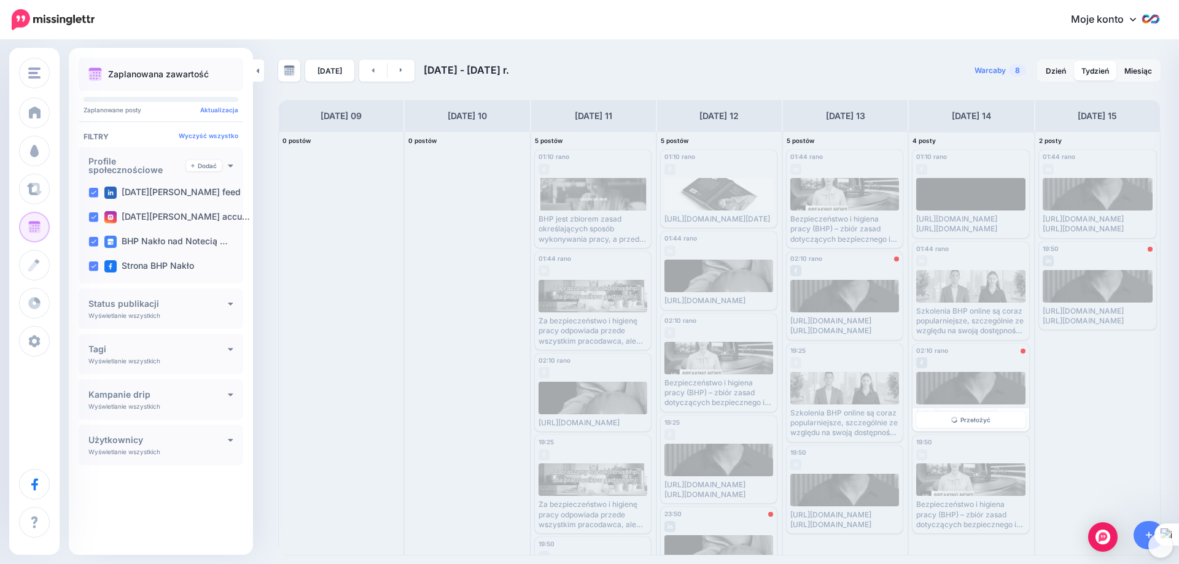
click at [981, 428] on link "Przełożyć" at bounding box center [970, 420] width 109 height 16
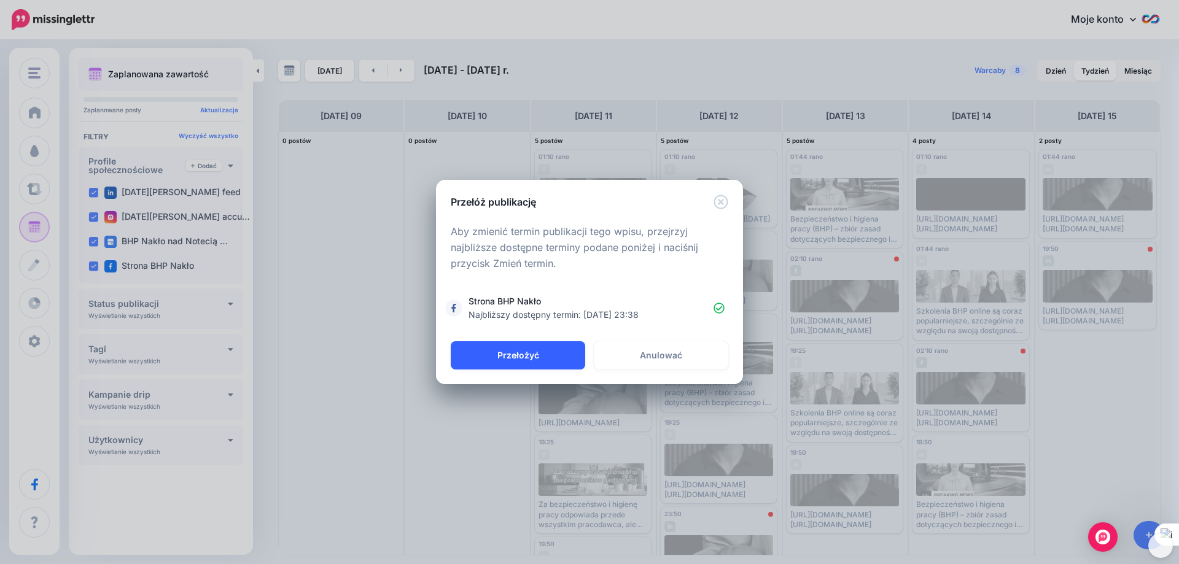
click at [535, 362] on button "Przełożyć" at bounding box center [518, 356] width 135 height 28
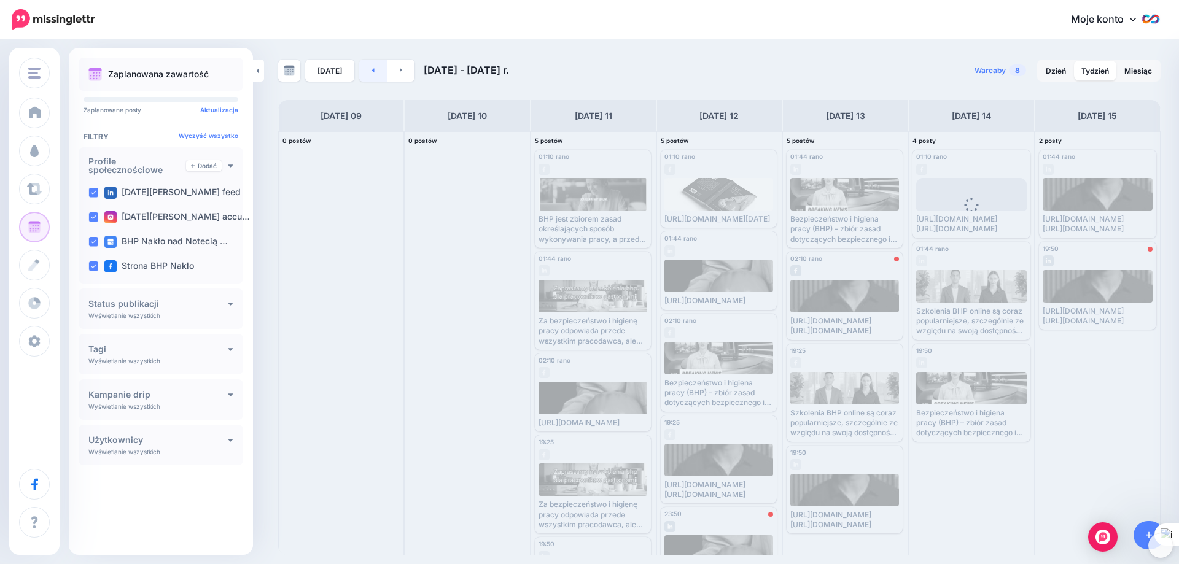
click at [372, 73] on icon at bounding box center [373, 69] width 3 height 7
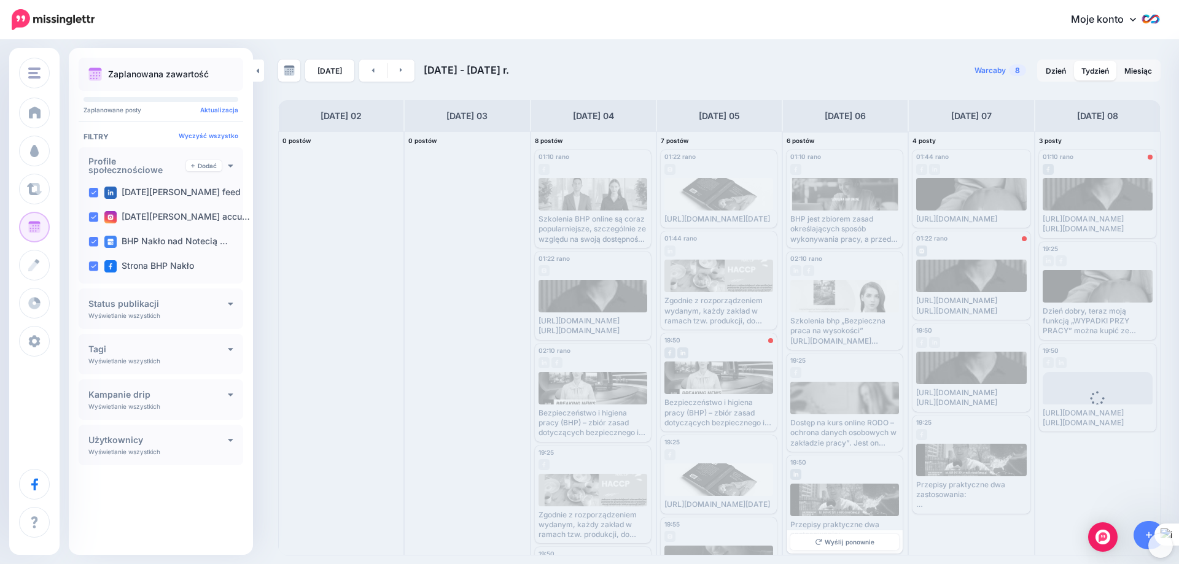
click at [827, 532] on div "Wyślij ponownie" at bounding box center [845, 542] width 116 height 23
click at [829, 539] on font "Wyślij ponownie" at bounding box center [850, 542] width 50 height 7
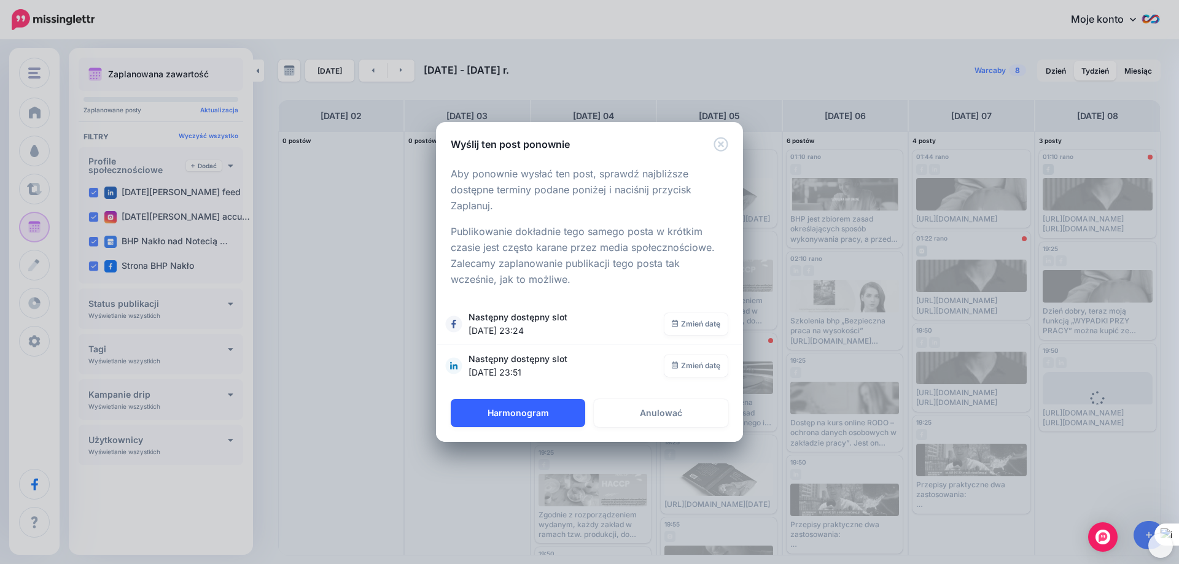
click at [529, 409] on font "Harmonogram" at bounding box center [518, 413] width 61 height 10
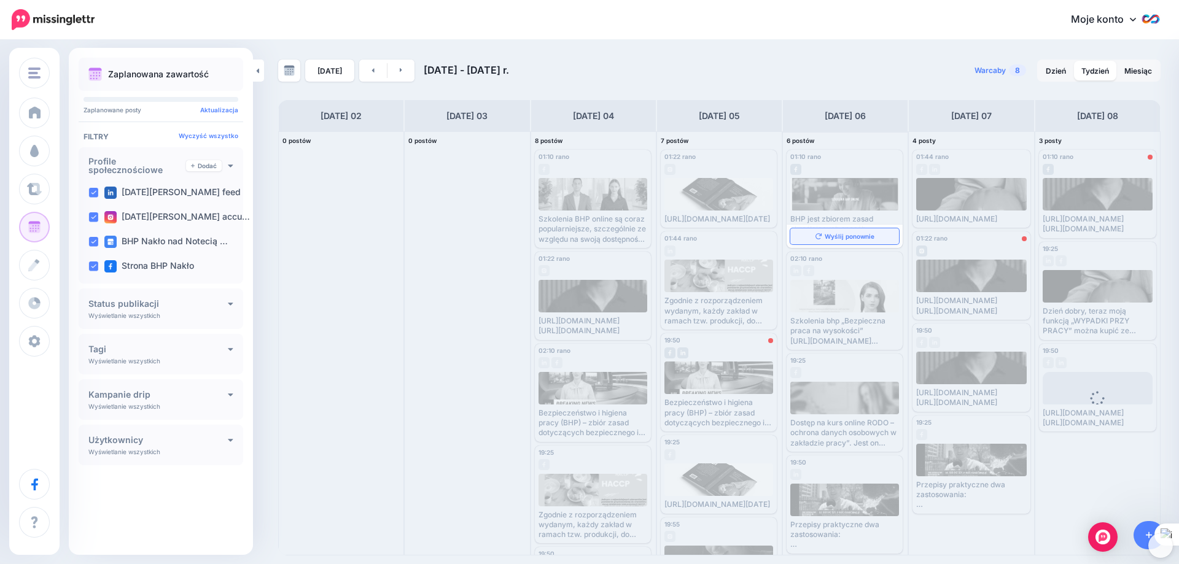
click at [835, 233] on font "Wyślij ponownie" at bounding box center [850, 236] width 50 height 7
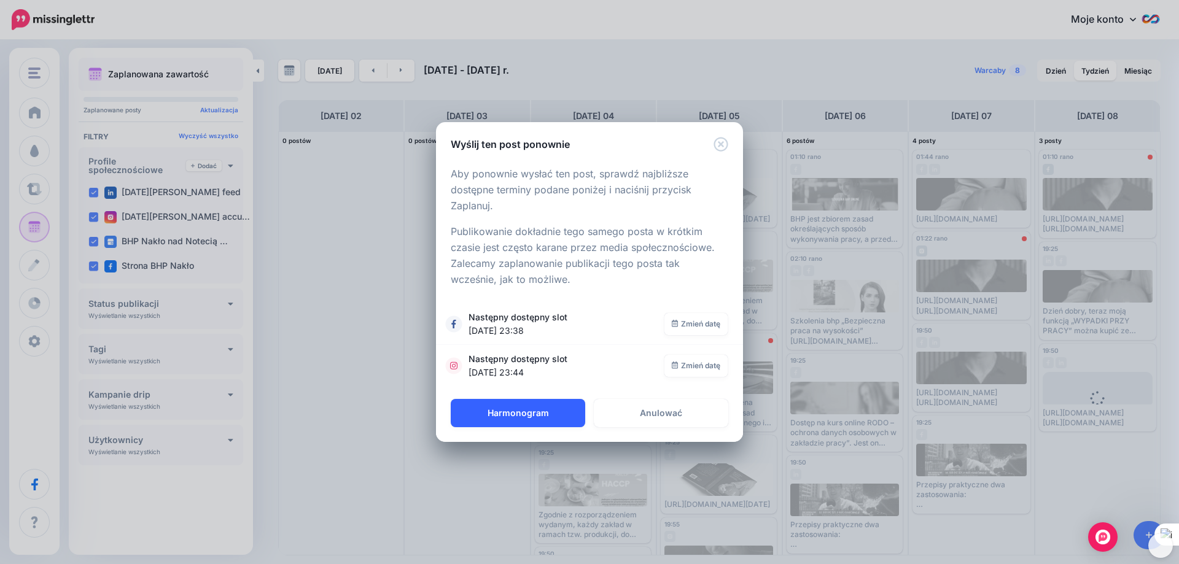
click at [514, 410] on font "Harmonogram" at bounding box center [518, 413] width 61 height 10
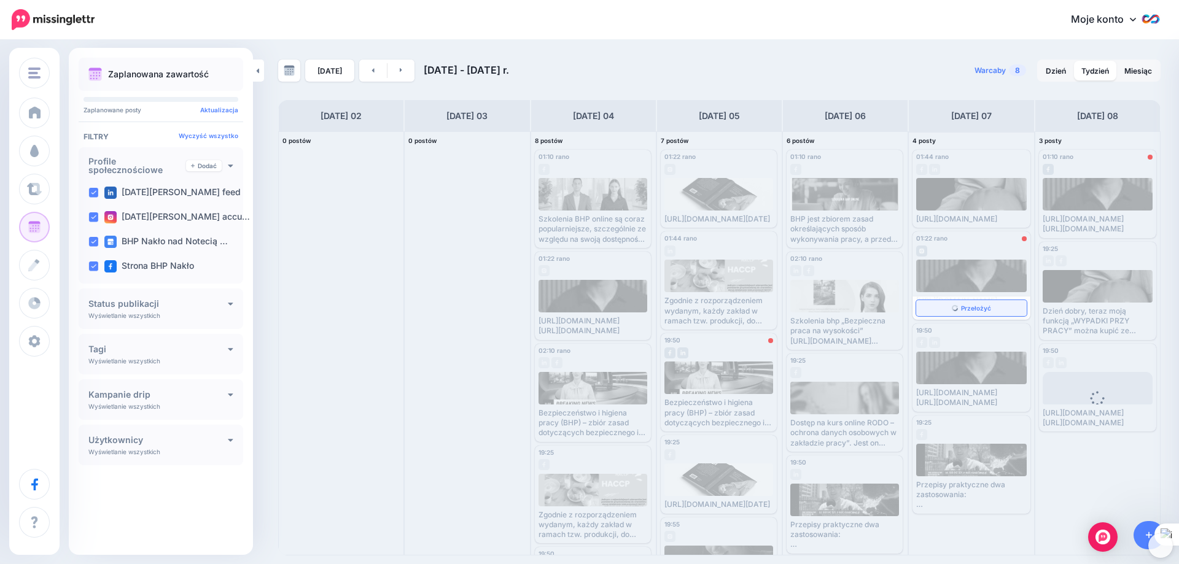
click at [988, 316] on link "Przełożyć" at bounding box center [971, 308] width 110 height 16
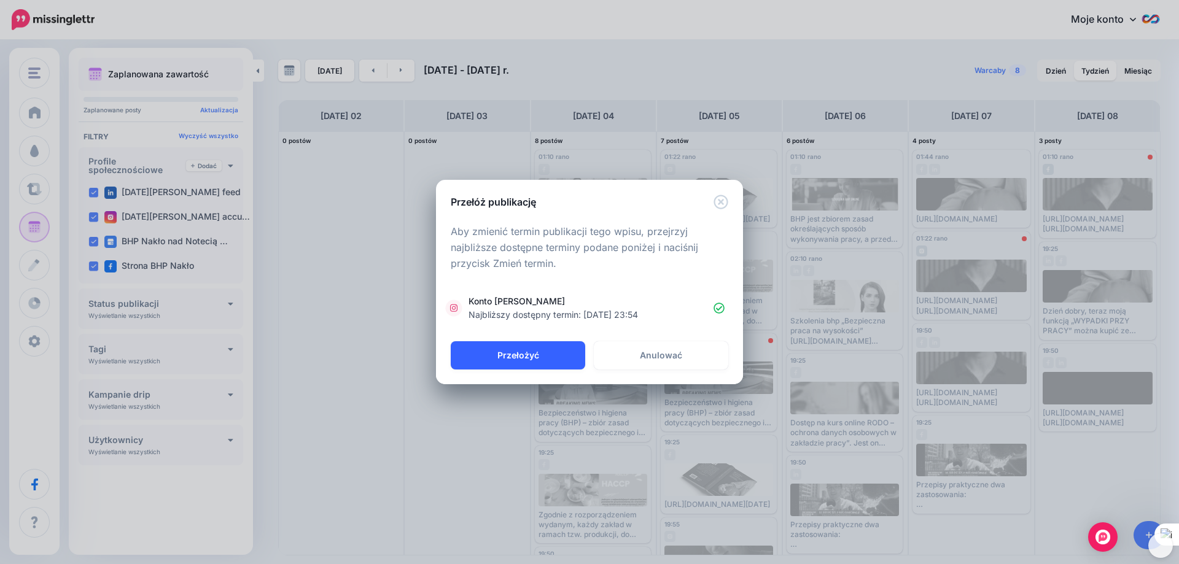
click at [532, 353] on font "Przełożyć" at bounding box center [519, 355] width 42 height 10
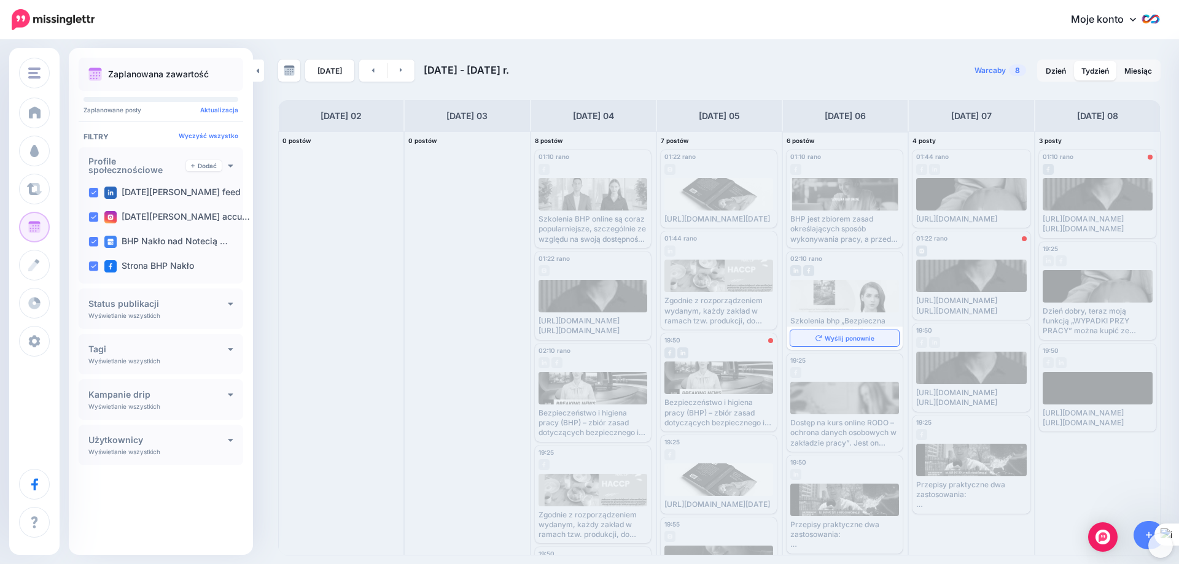
click at [851, 335] on font "Wyślij ponownie" at bounding box center [850, 338] width 50 height 7
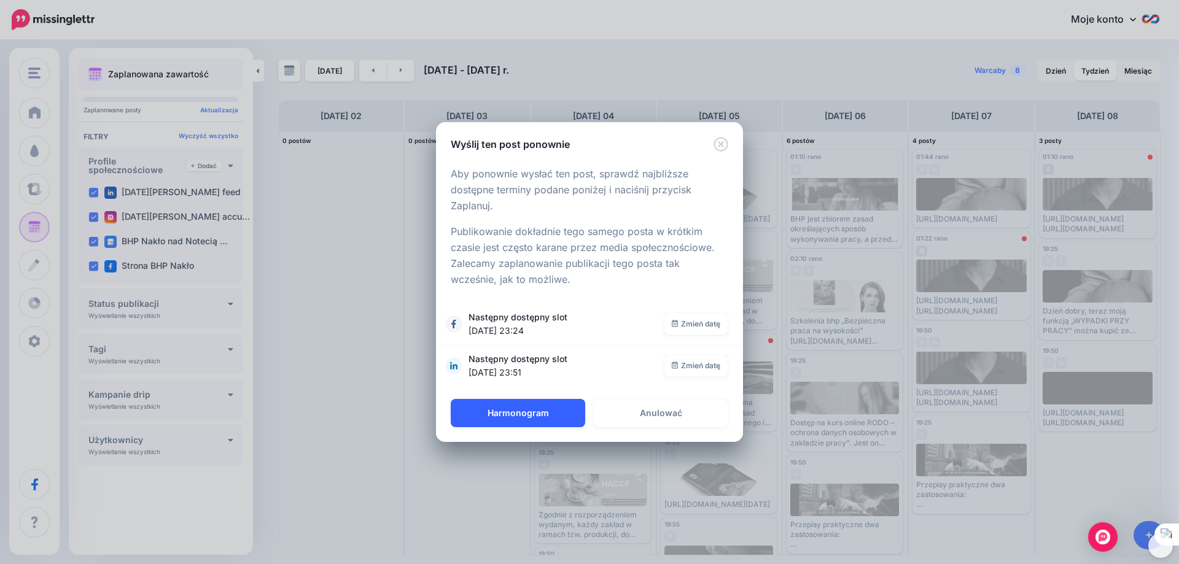
click at [542, 412] on font "Harmonogram" at bounding box center [518, 413] width 61 height 10
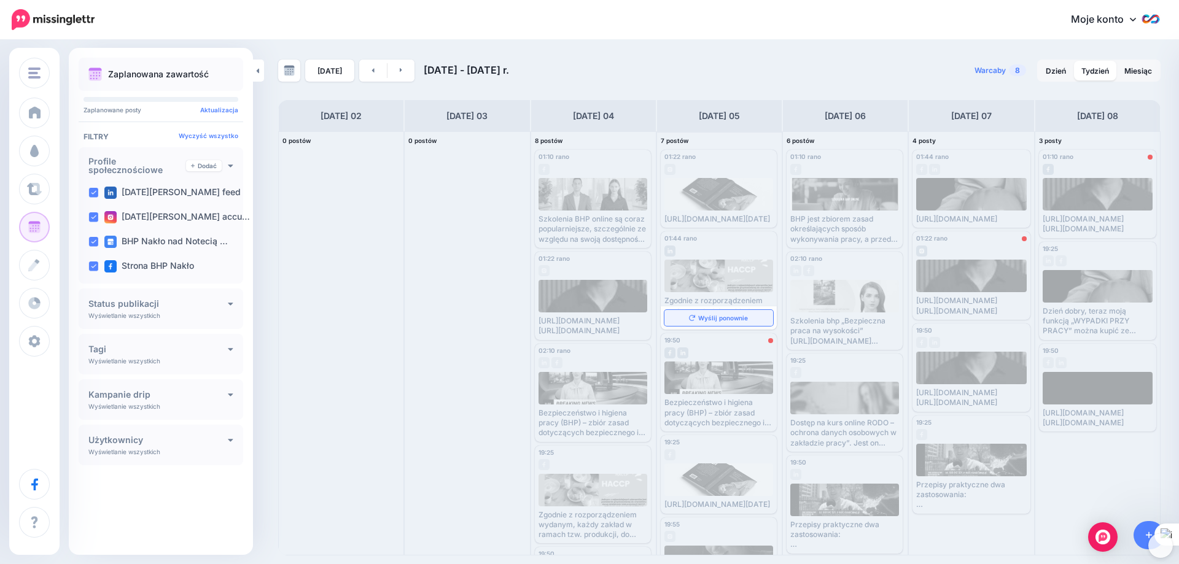
click at [724, 322] on font "Wyślij ponownie" at bounding box center [723, 317] width 50 height 7
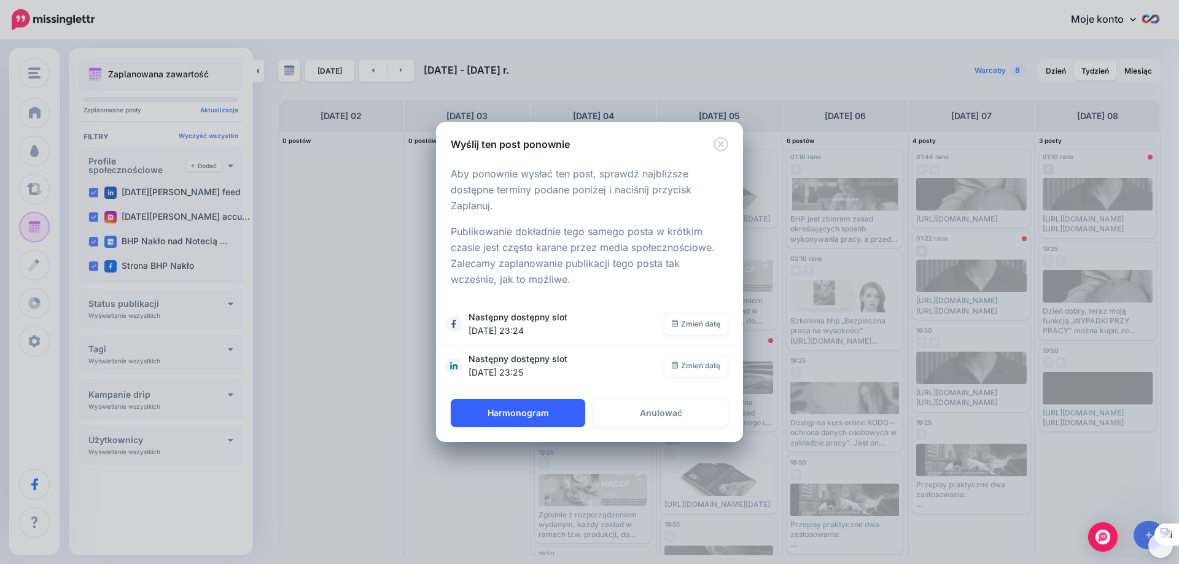
click at [522, 416] on font "Harmonogram" at bounding box center [518, 413] width 61 height 10
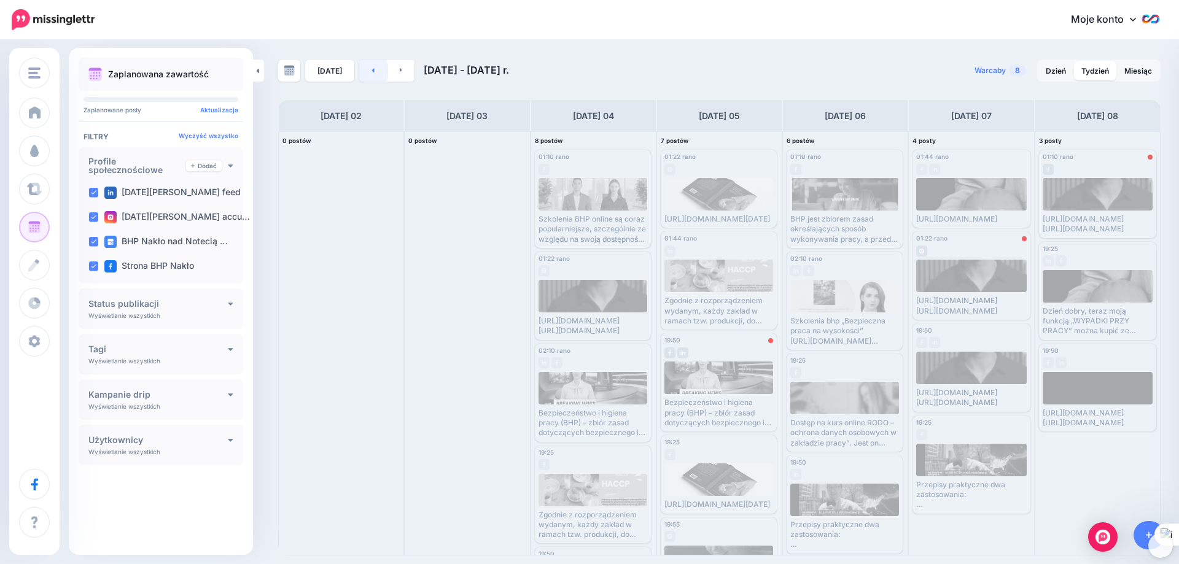
click at [374, 77] on link at bounding box center [373, 71] width 28 height 22
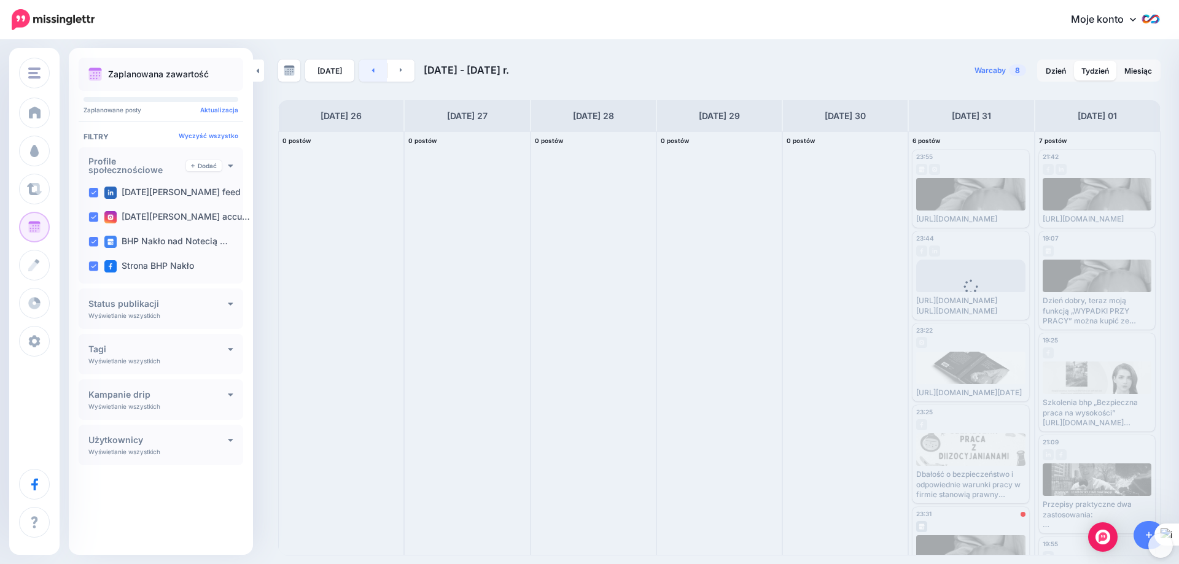
click at [374, 77] on link at bounding box center [373, 71] width 28 height 22
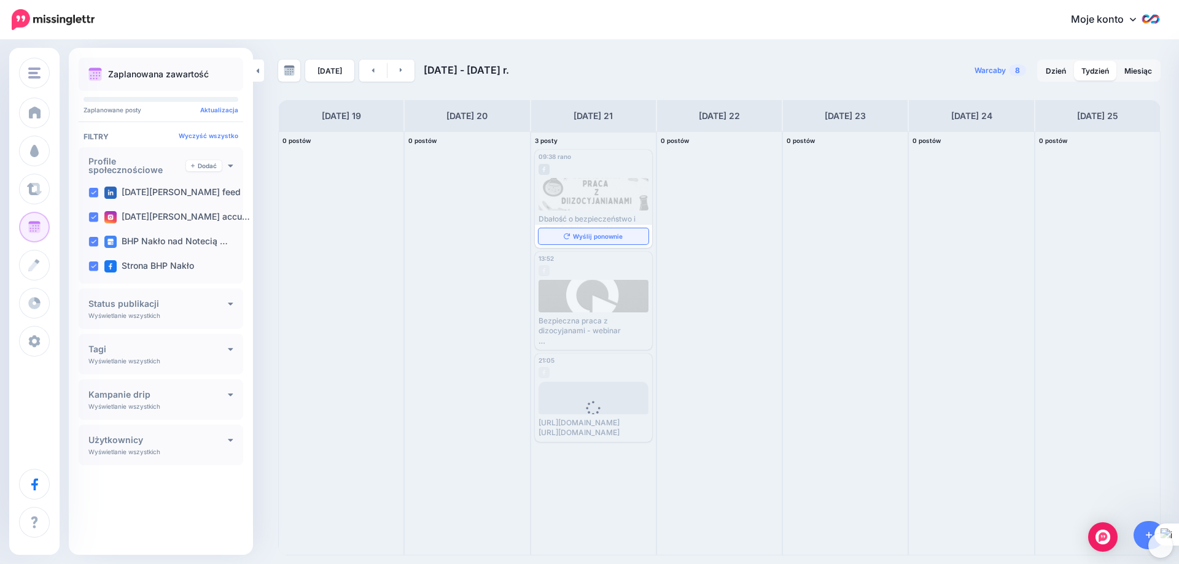
click at [578, 236] on font "Wyślij ponownie" at bounding box center [598, 236] width 50 height 7
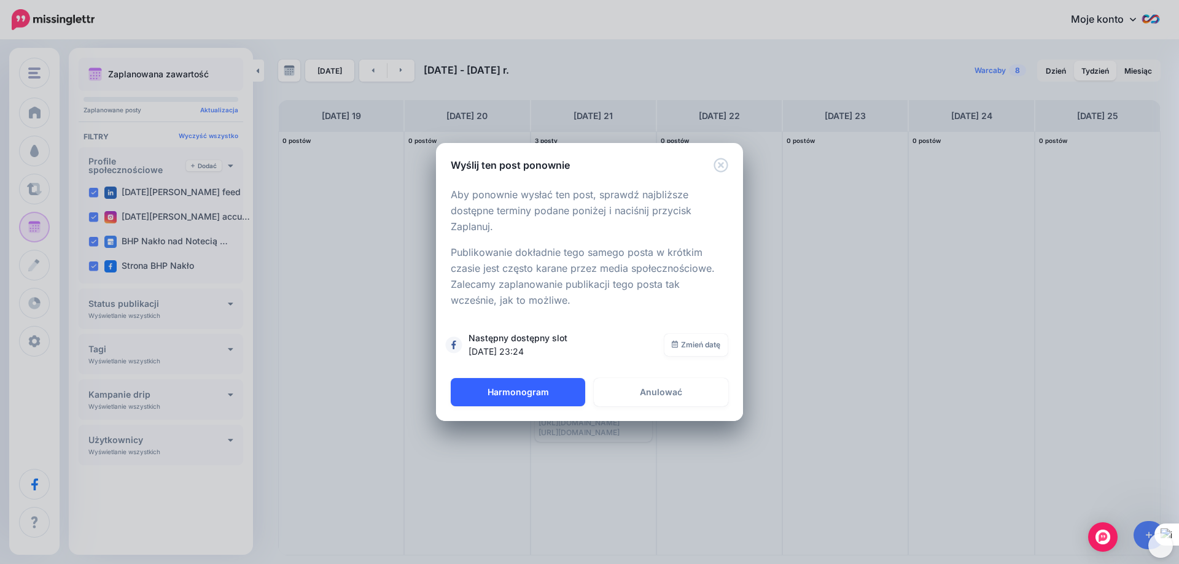
click at [514, 393] on font "Harmonogram" at bounding box center [518, 392] width 61 height 10
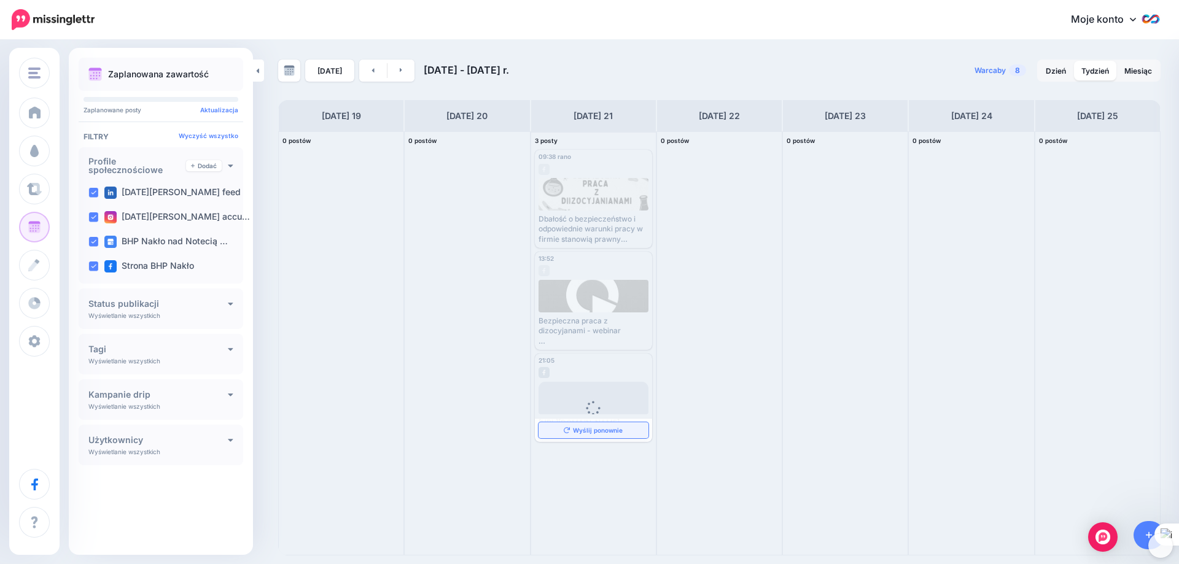
click at [580, 434] on font "Wyślij ponownie" at bounding box center [598, 430] width 50 height 7
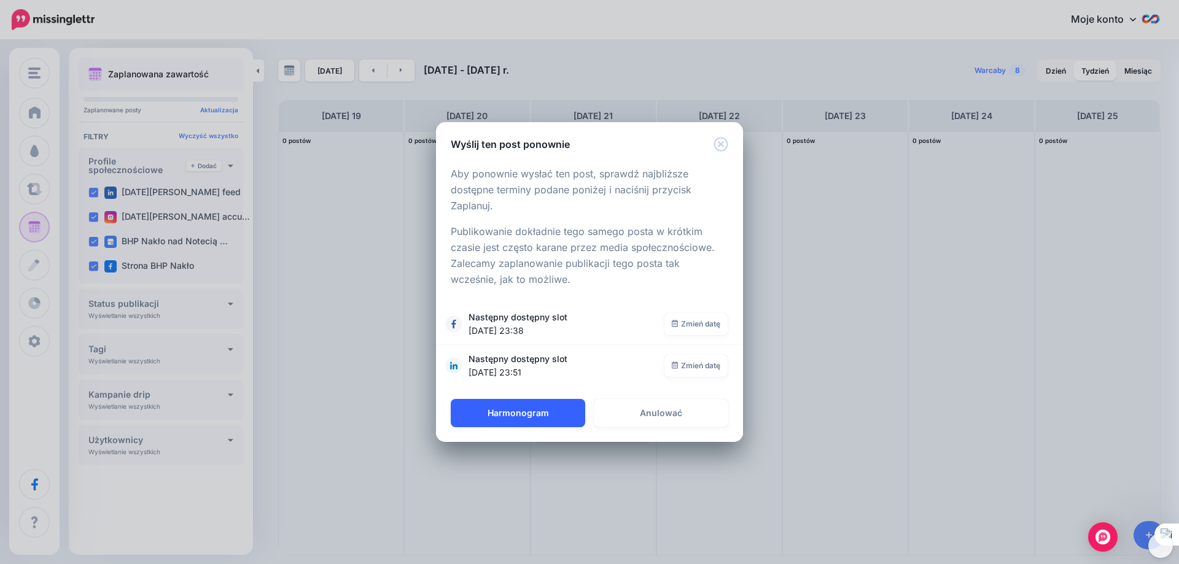
click at [518, 408] on font "Harmonogram" at bounding box center [518, 413] width 61 height 10
